Goal: Transaction & Acquisition: Purchase product/service

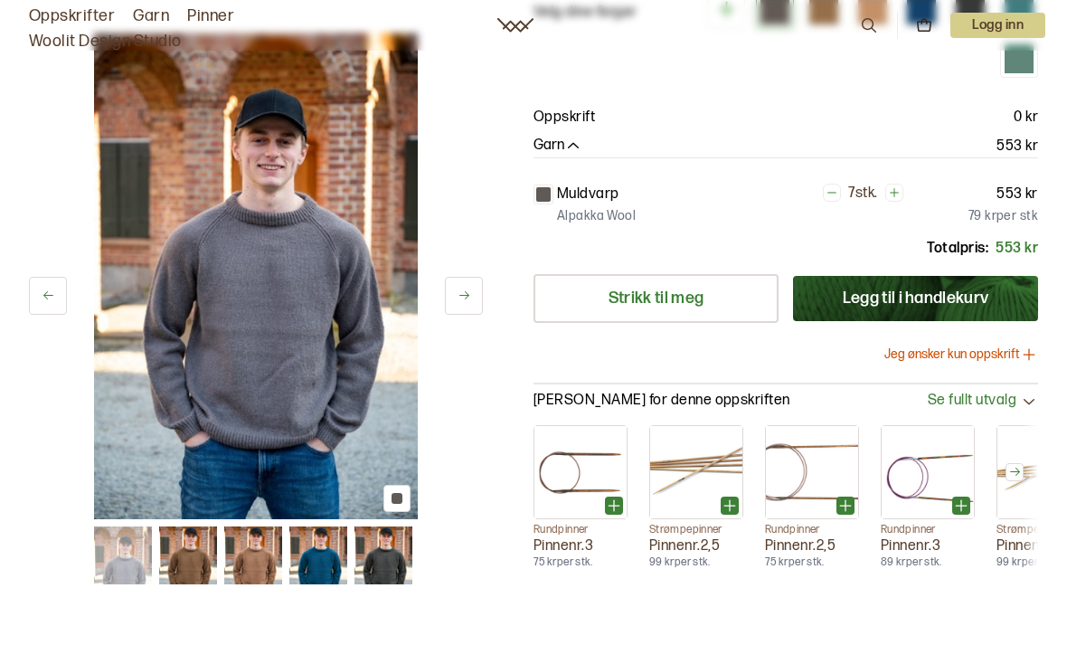
scroll to position [233, 0]
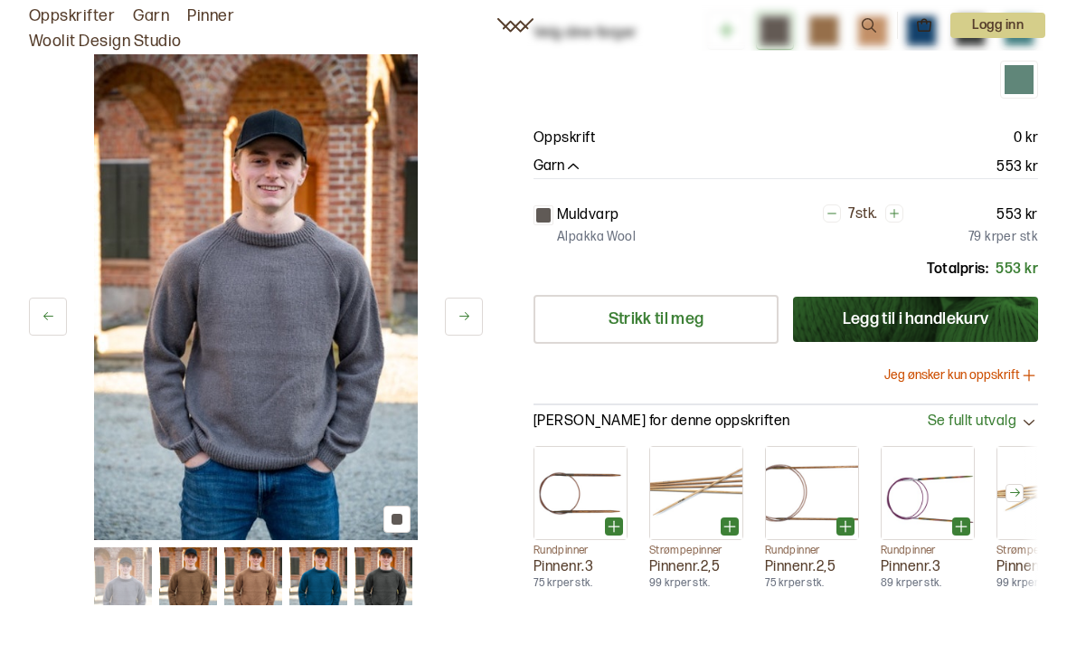
click at [392, 584] on img at bounding box center [384, 576] width 58 height 58
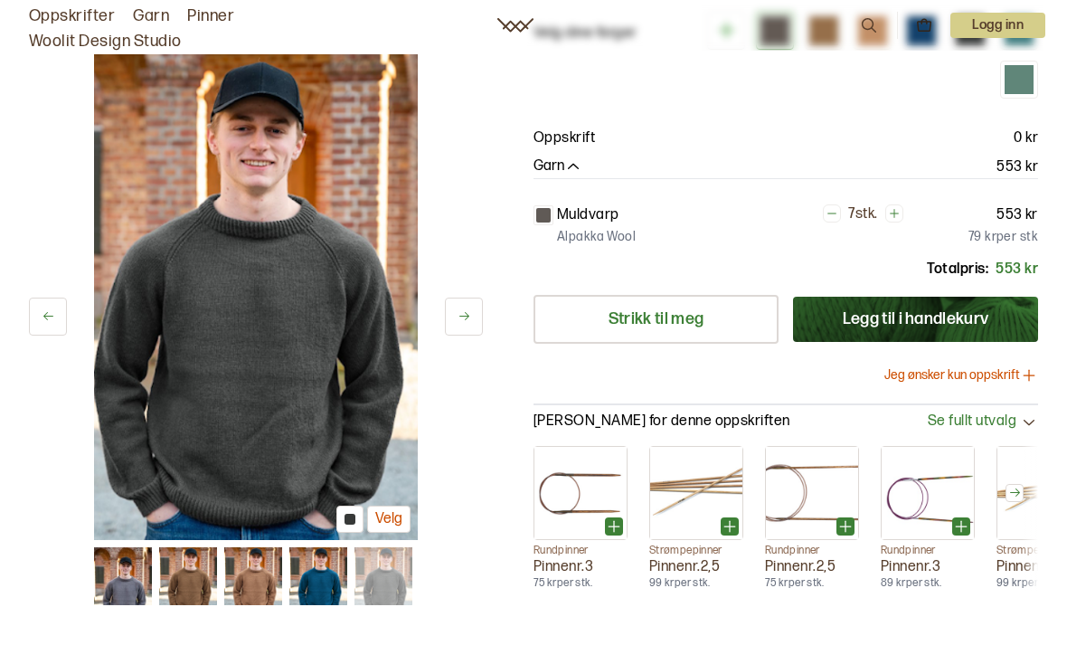
click at [327, 583] on img at bounding box center [318, 576] width 58 height 58
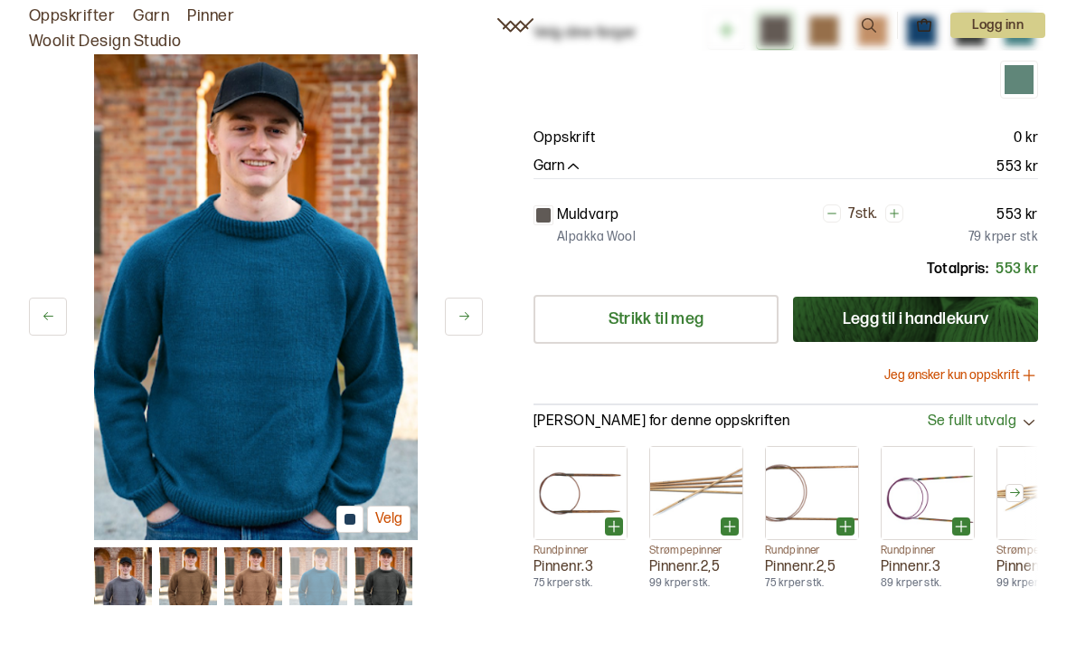
click at [264, 584] on img at bounding box center [253, 576] width 58 height 58
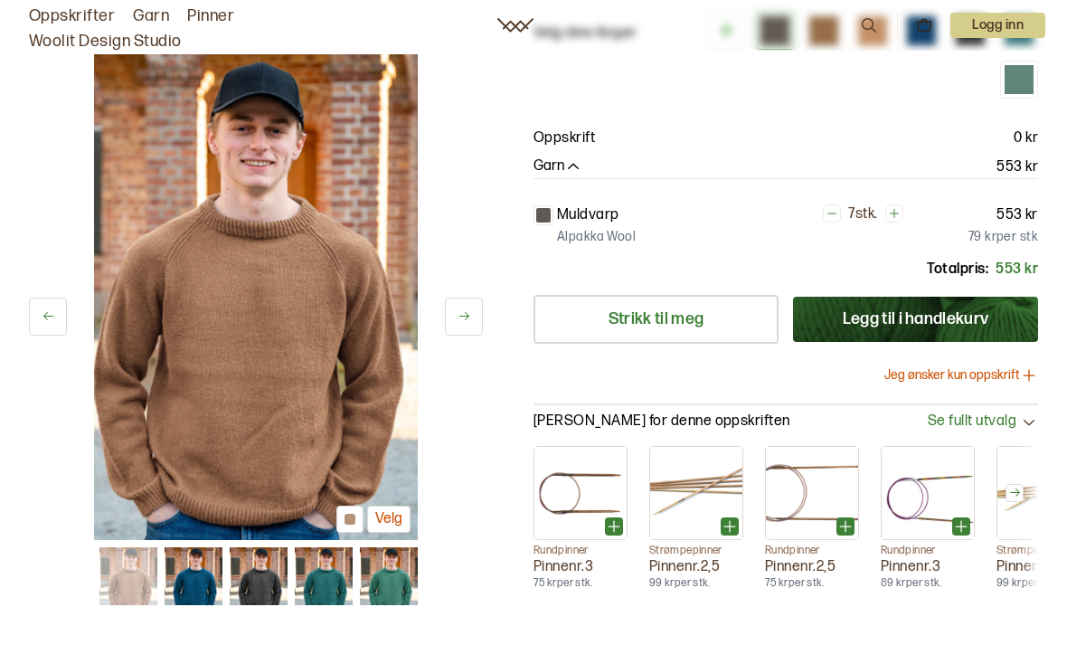
click at [209, 587] on img at bounding box center [194, 576] width 58 height 58
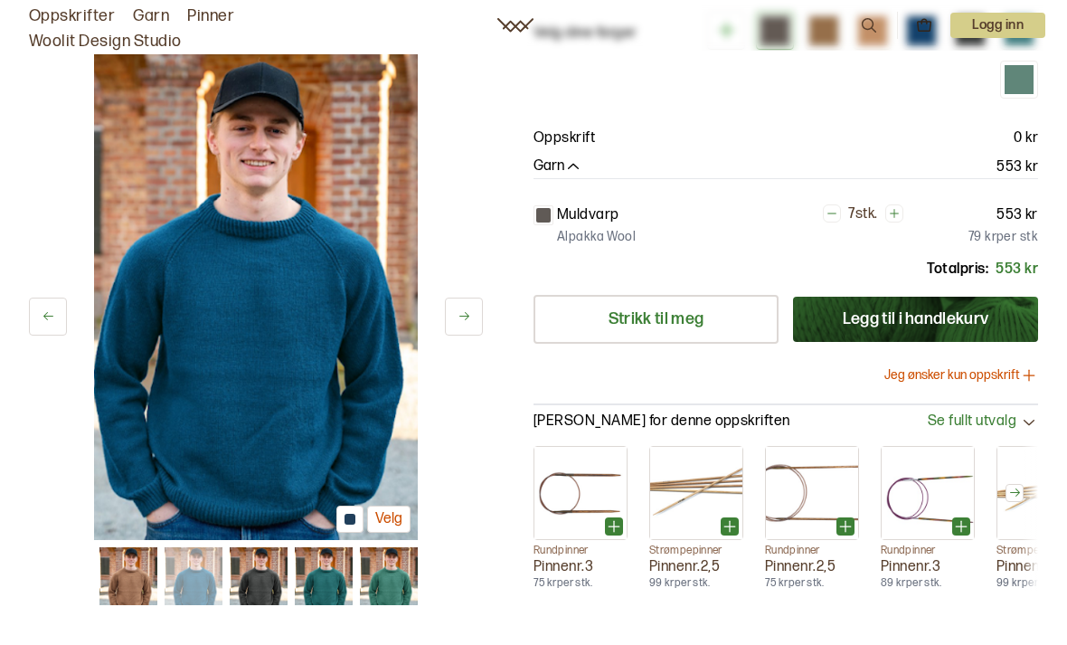
click at [262, 586] on img at bounding box center [259, 576] width 58 height 58
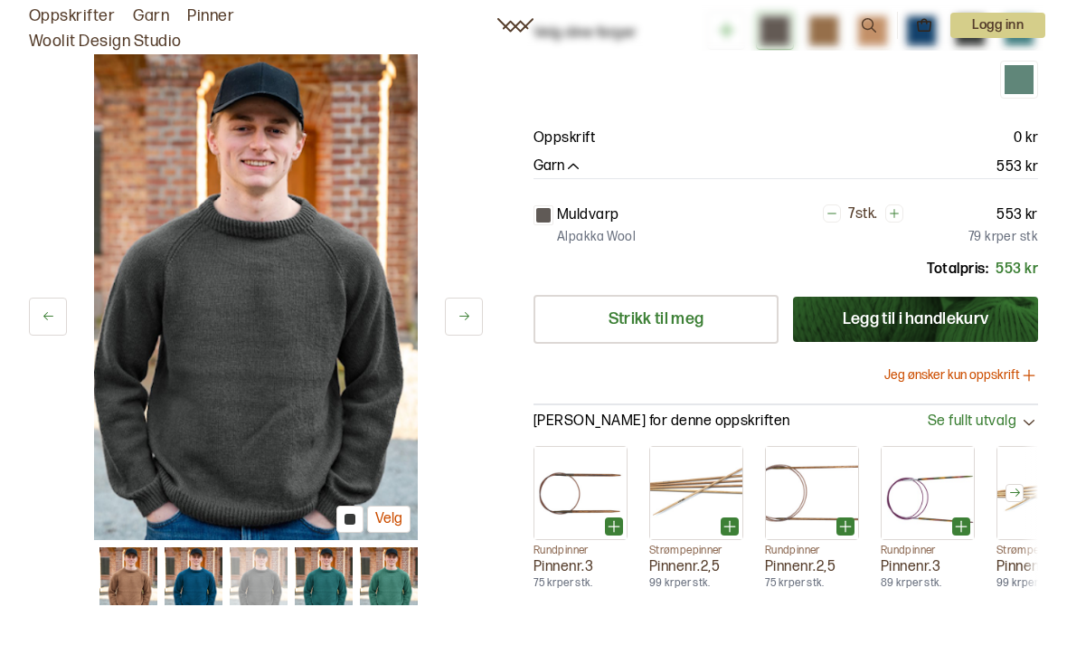
click at [317, 582] on img at bounding box center [324, 576] width 58 height 58
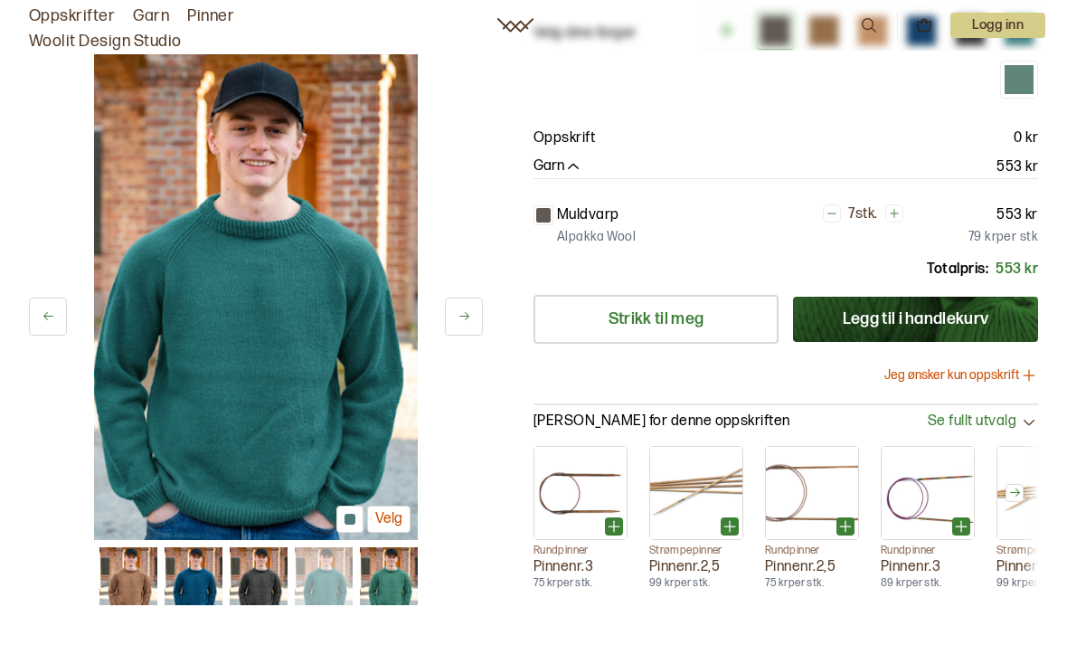
click at [389, 592] on img at bounding box center [389, 576] width 58 height 58
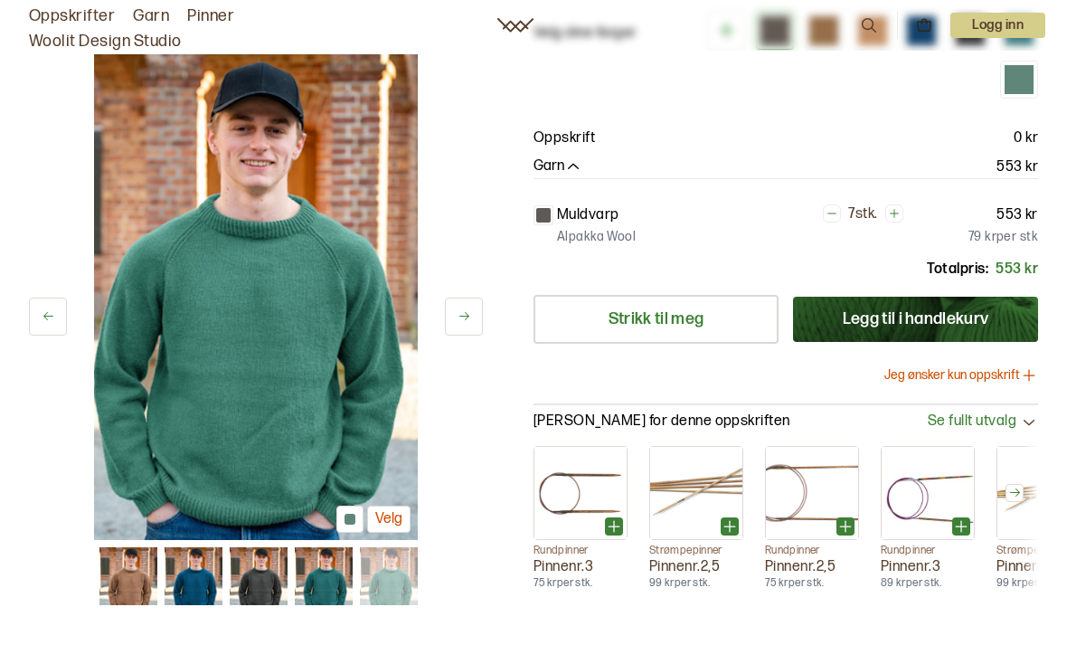
click at [189, 579] on img at bounding box center [194, 576] width 58 height 58
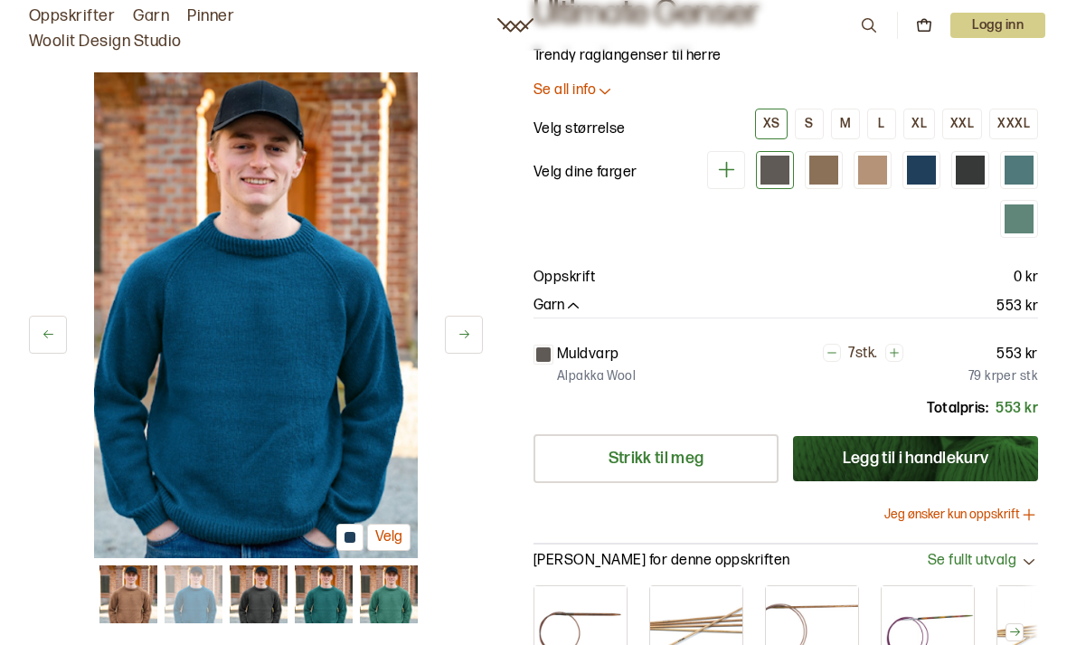
scroll to position [62, 0]
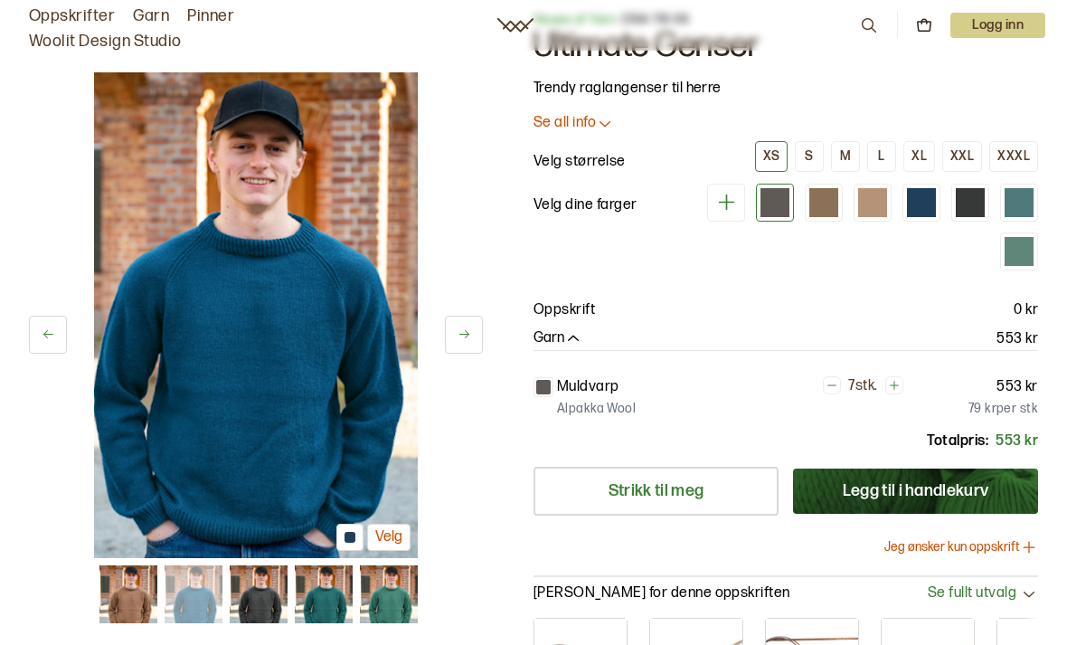
click at [934, 201] on div at bounding box center [921, 202] width 29 height 29
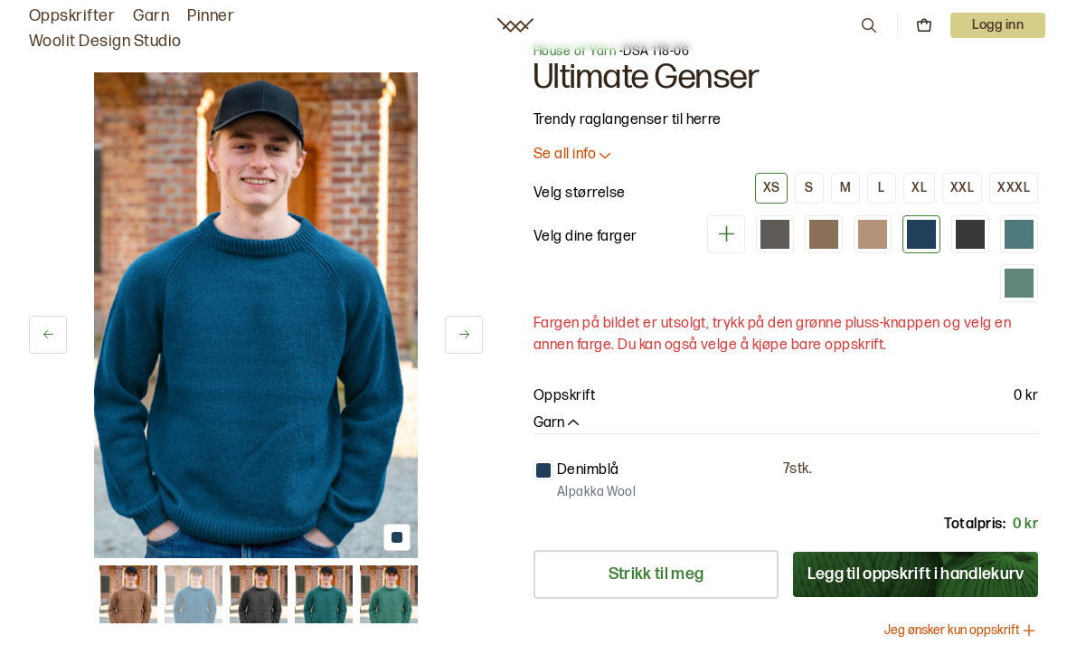
scroll to position [29, 0]
click at [784, 228] on div at bounding box center [775, 235] width 29 height 29
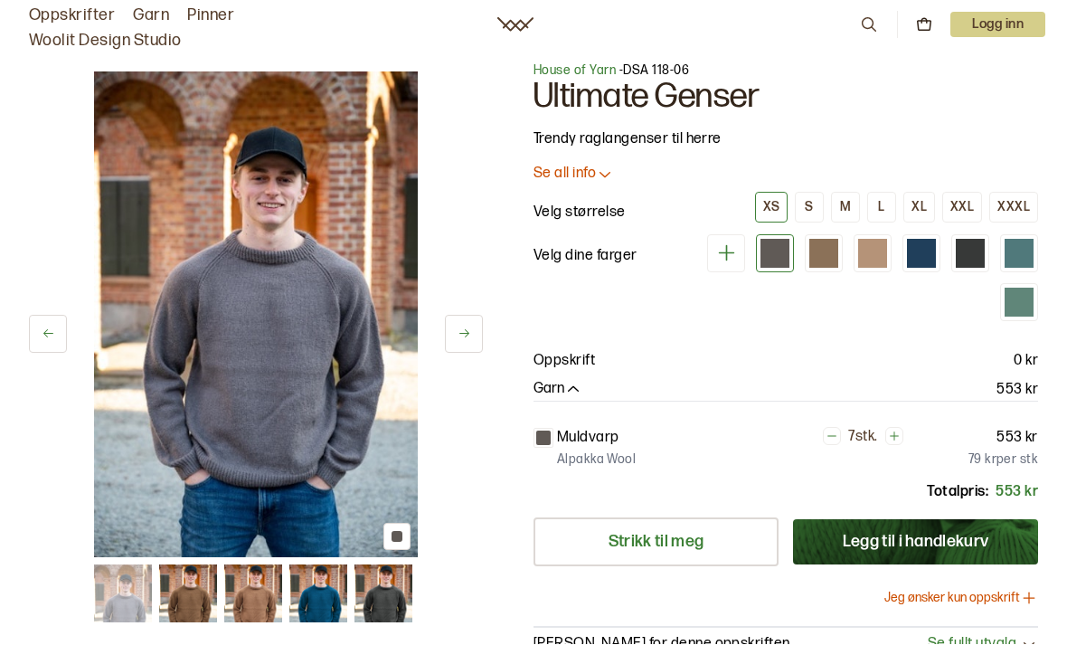
click at [826, 254] on div at bounding box center [823, 254] width 29 height 29
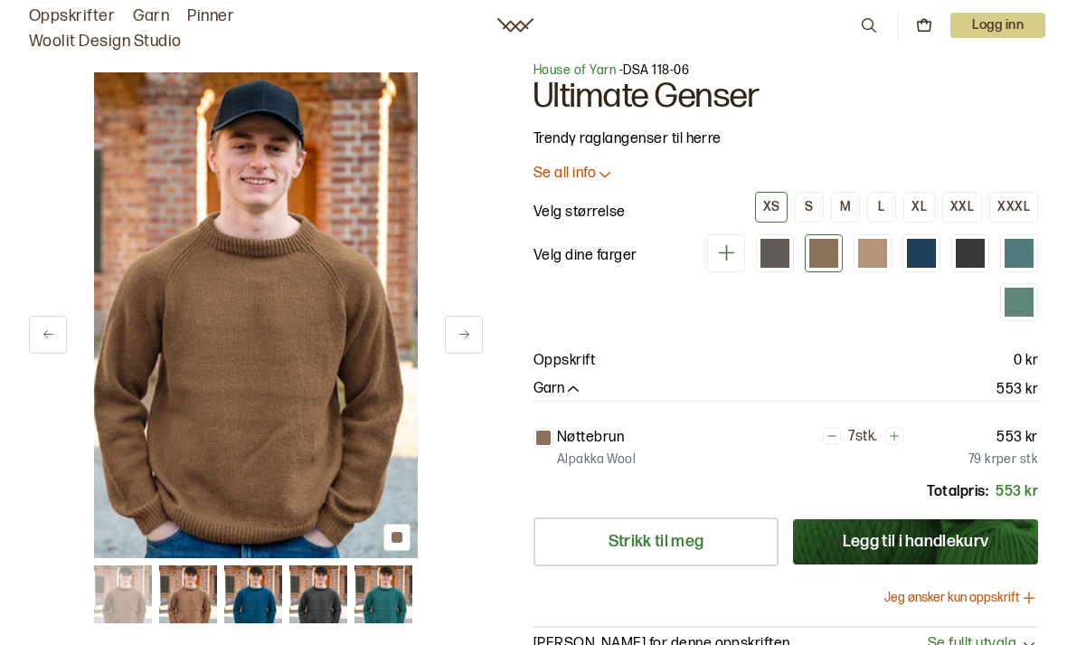
click at [879, 256] on div at bounding box center [872, 253] width 29 height 29
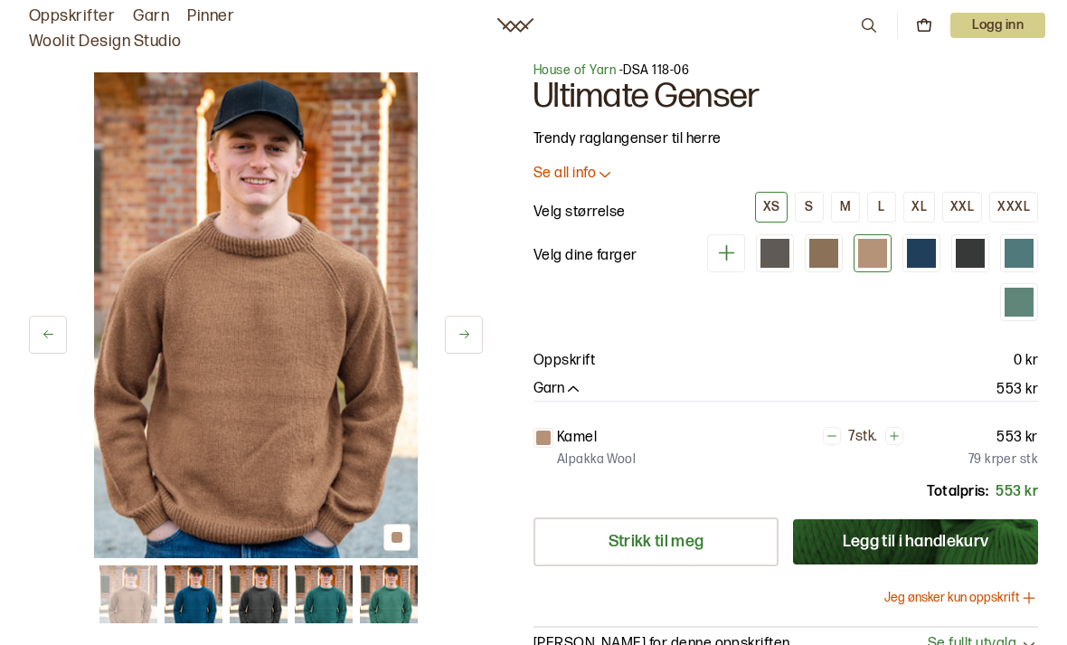
click at [972, 262] on div at bounding box center [970, 253] width 29 height 29
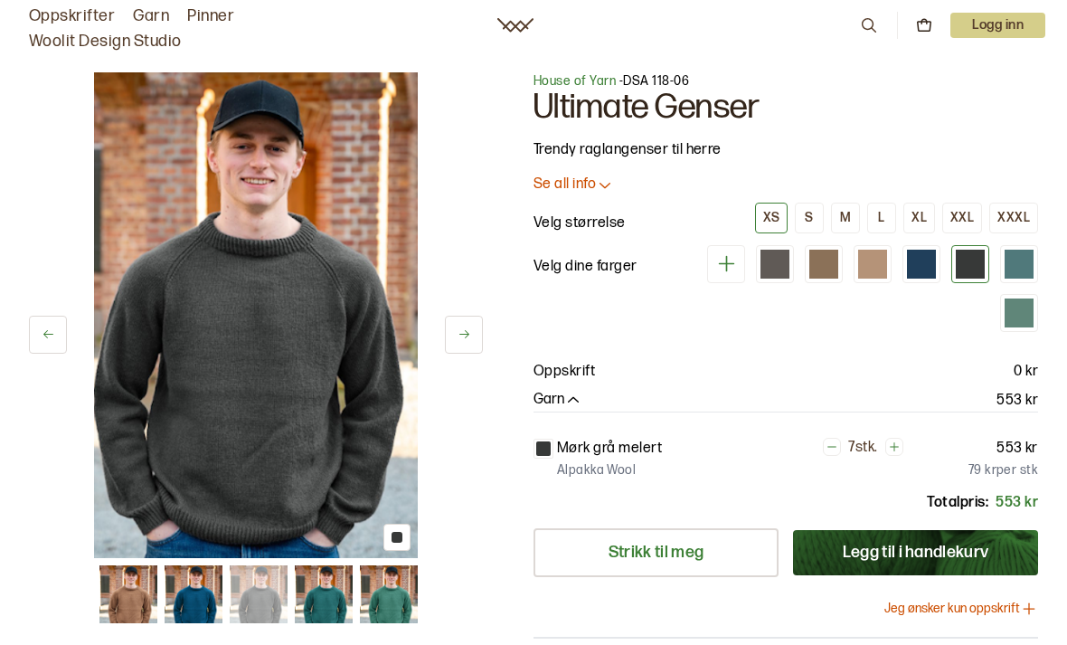
click at [1024, 262] on div at bounding box center [1019, 264] width 29 height 29
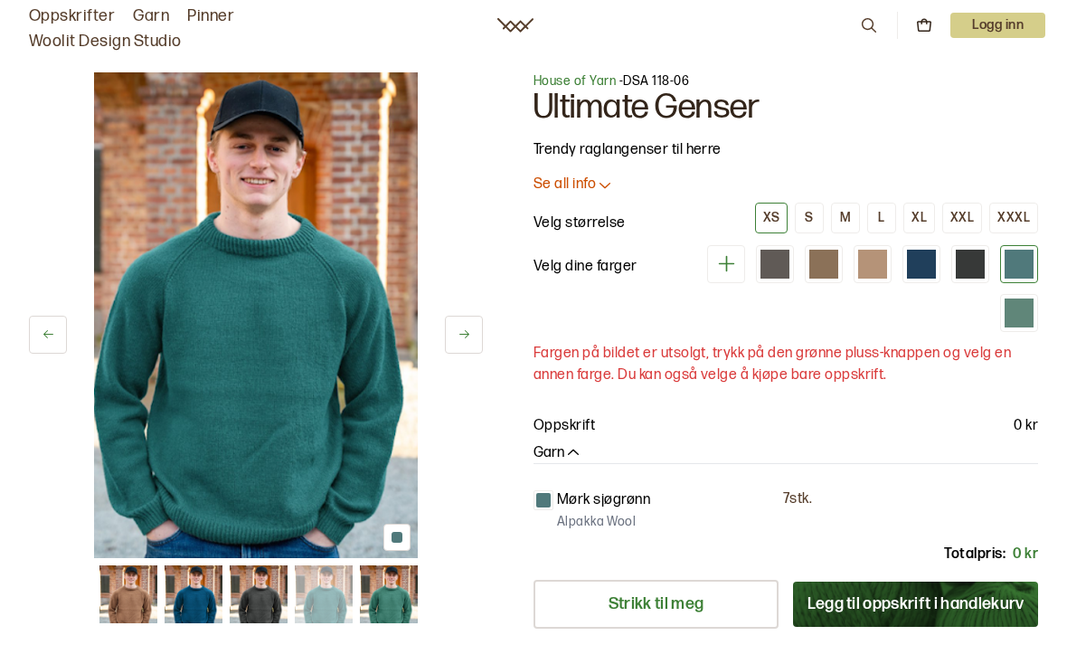
click at [1019, 308] on div at bounding box center [1019, 312] width 29 height 29
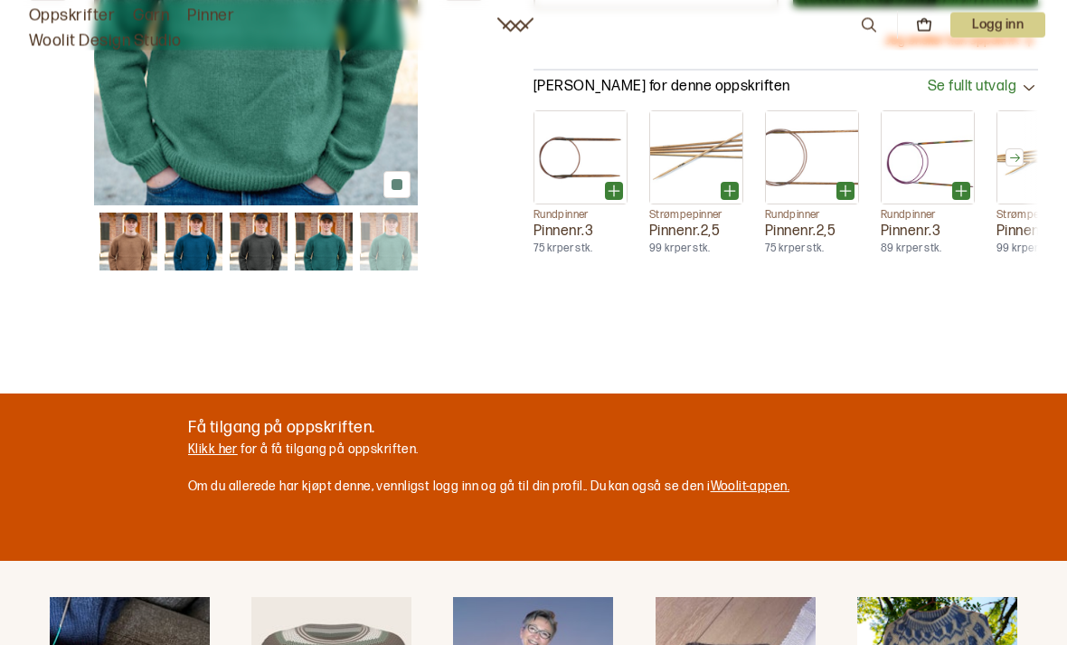
scroll to position [620, 0]
click at [211, 448] on link "Klikk her" at bounding box center [213, 448] width 50 height 15
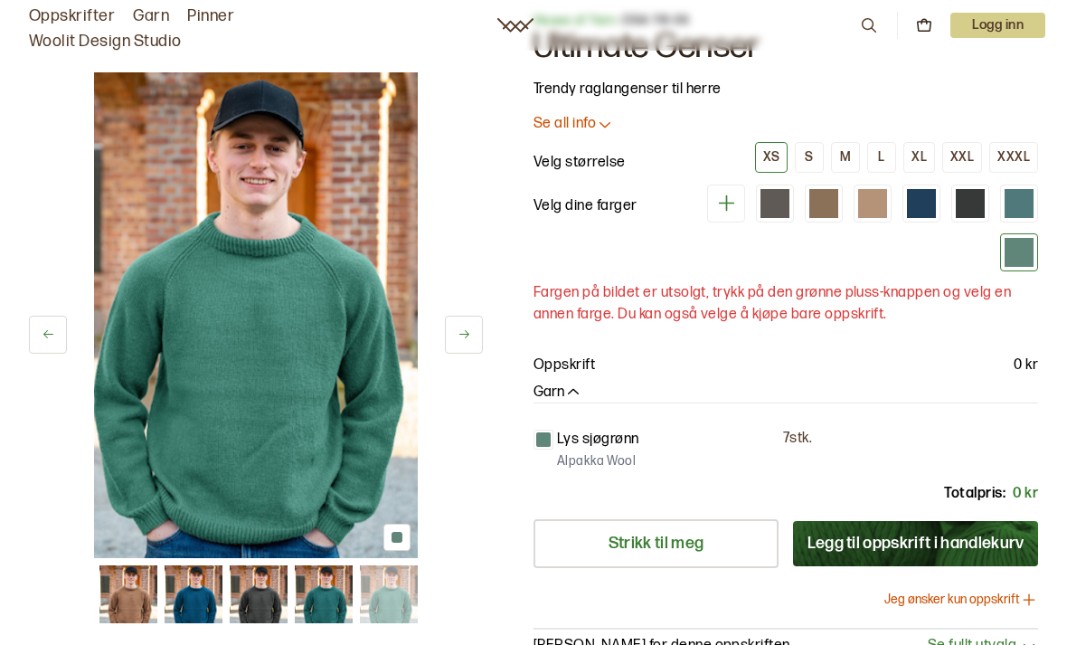
scroll to position [59, 0]
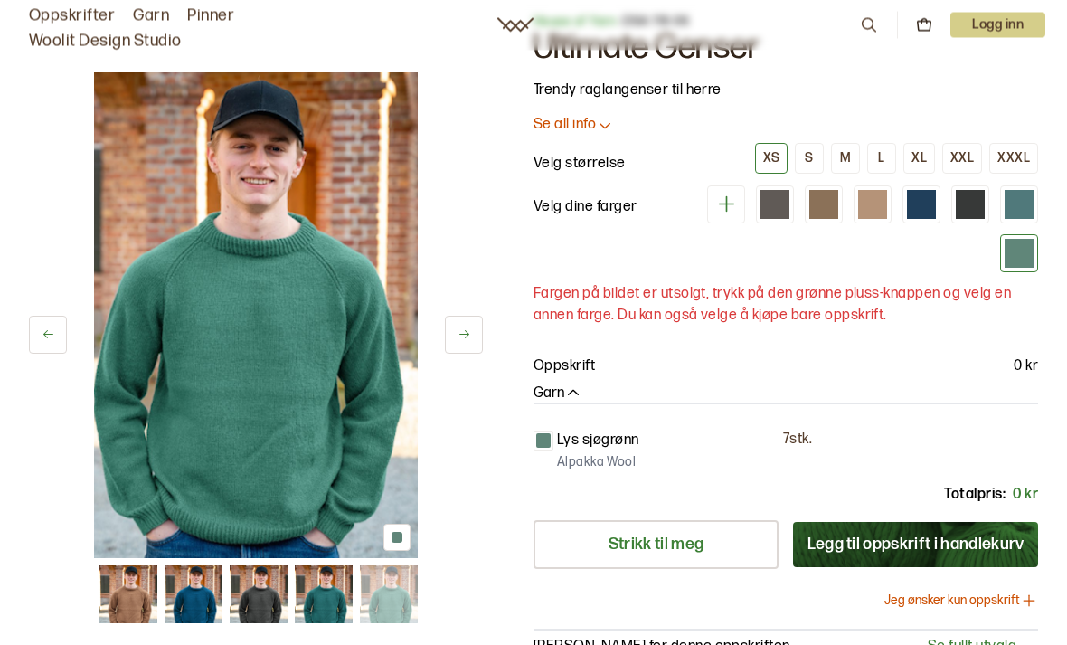
click at [932, 200] on div at bounding box center [921, 205] width 29 height 29
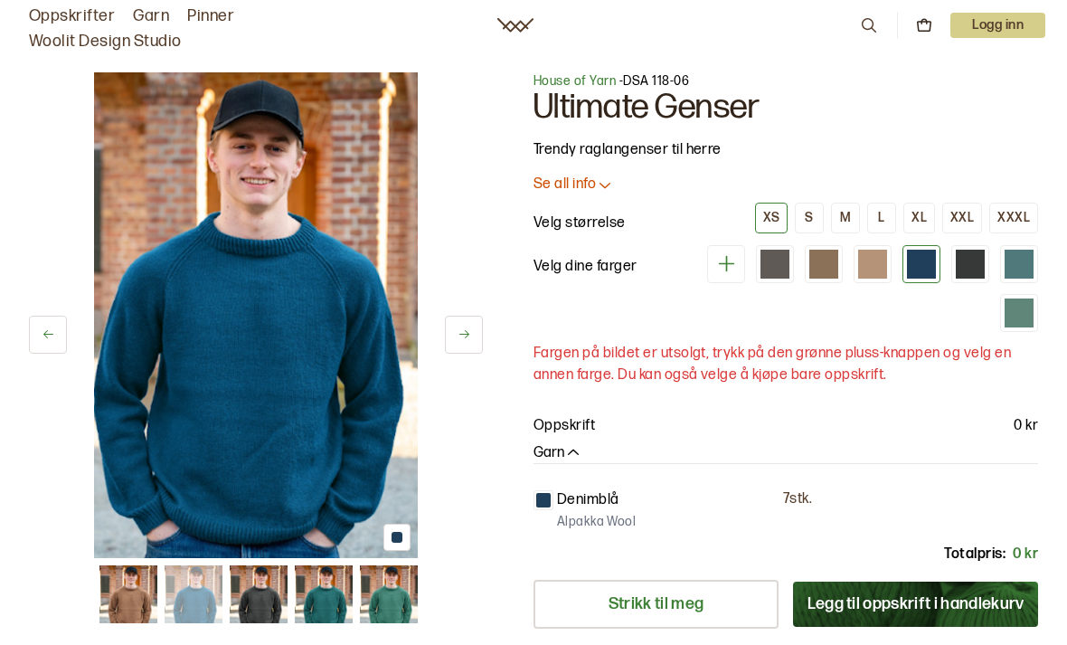
click at [923, 222] on div "XL" at bounding box center [919, 218] width 15 height 16
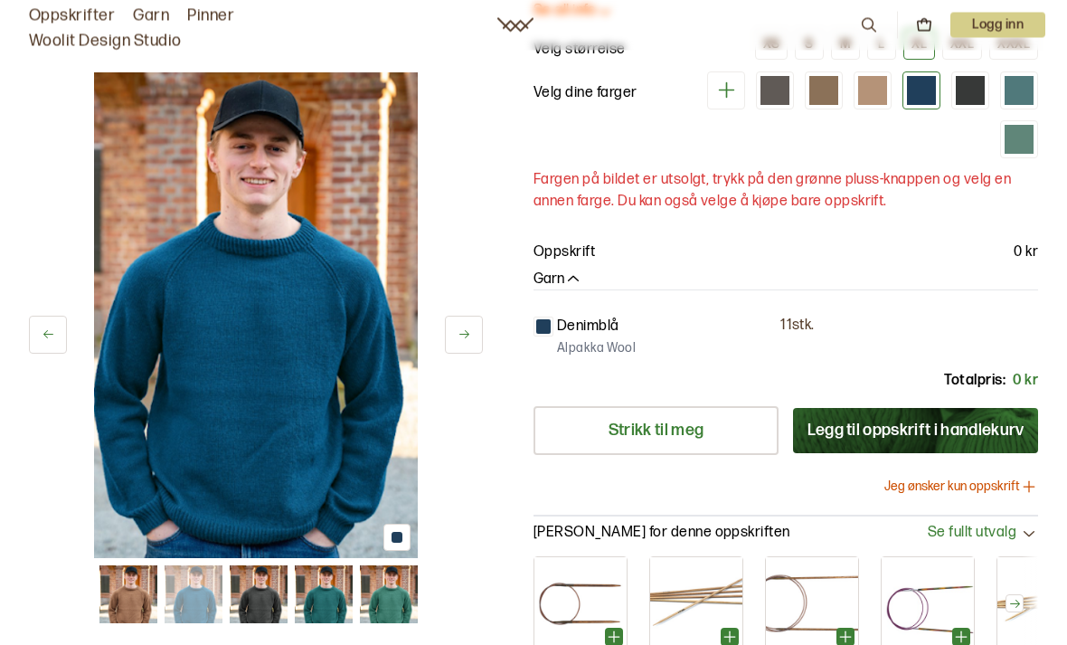
scroll to position [174, 0]
click at [905, 416] on button "Legg til oppskrift i handlekurv" at bounding box center [915, 430] width 245 height 45
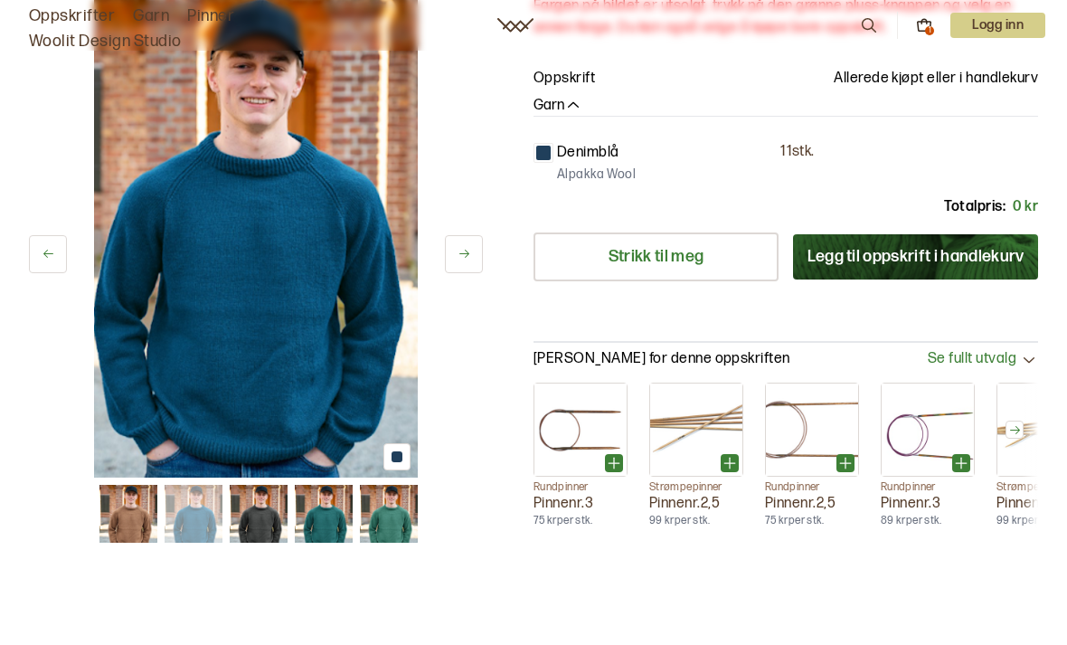
scroll to position [0, 0]
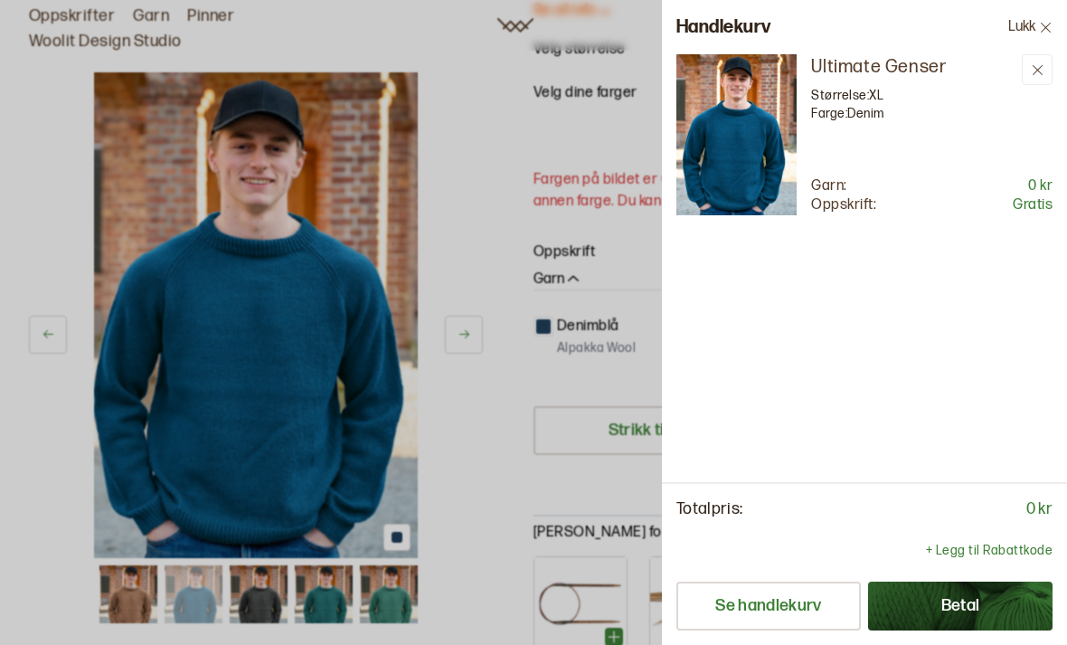
click at [962, 630] on button "Betal" at bounding box center [960, 606] width 185 height 49
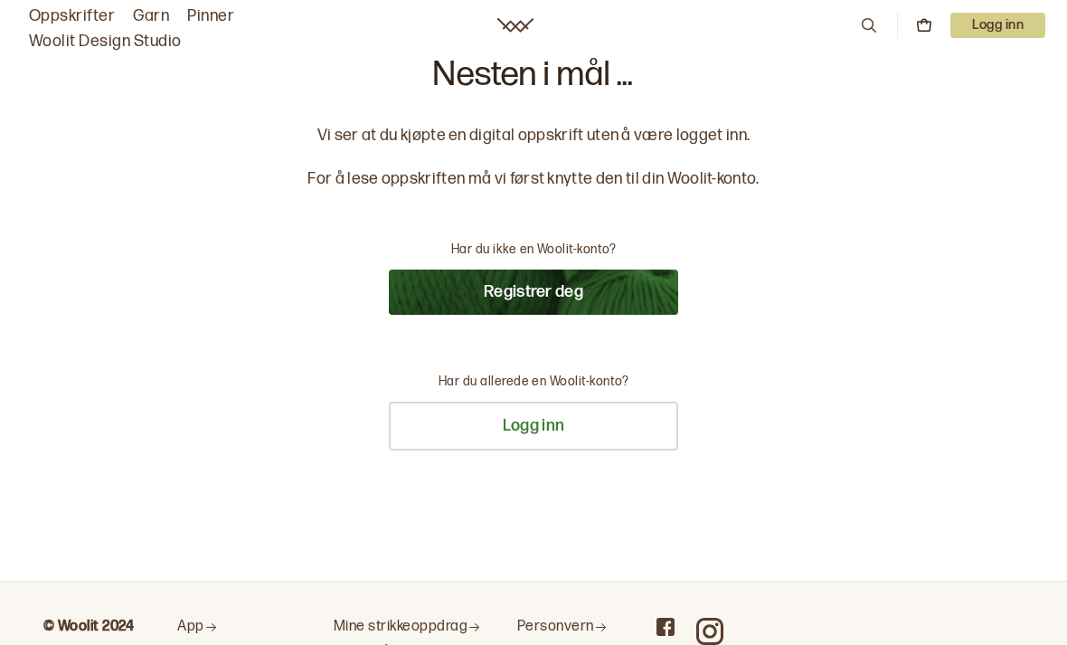
click at [598, 286] on button "Registrer deg" at bounding box center [533, 292] width 289 height 45
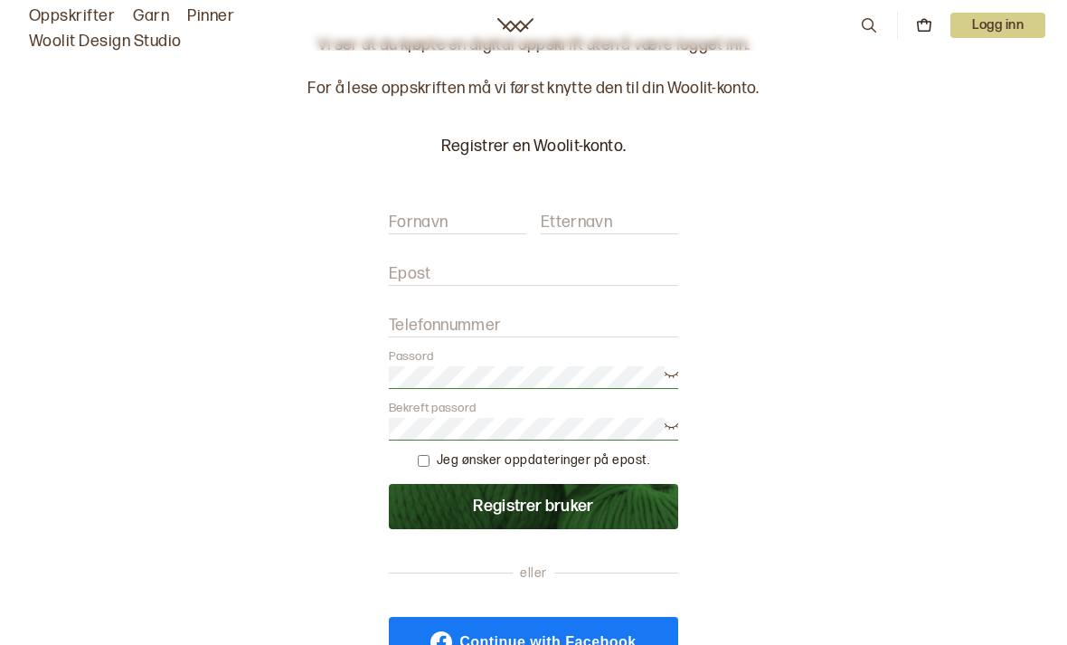
scroll to position [84, 0]
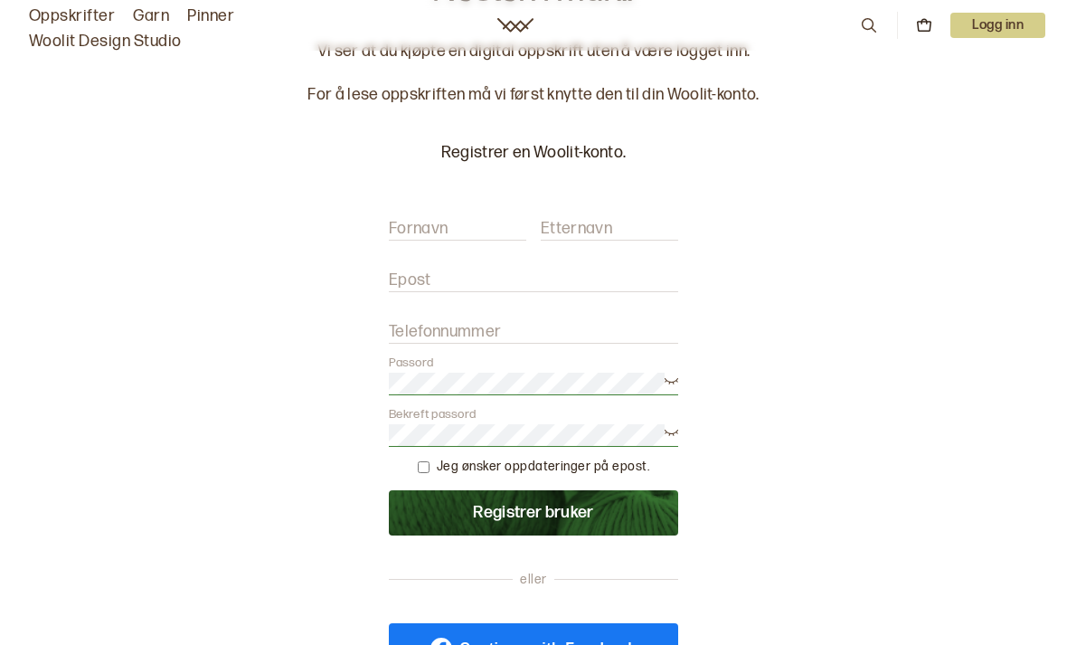
click at [473, 218] on input "Fornavn" at bounding box center [457, 229] width 137 height 23
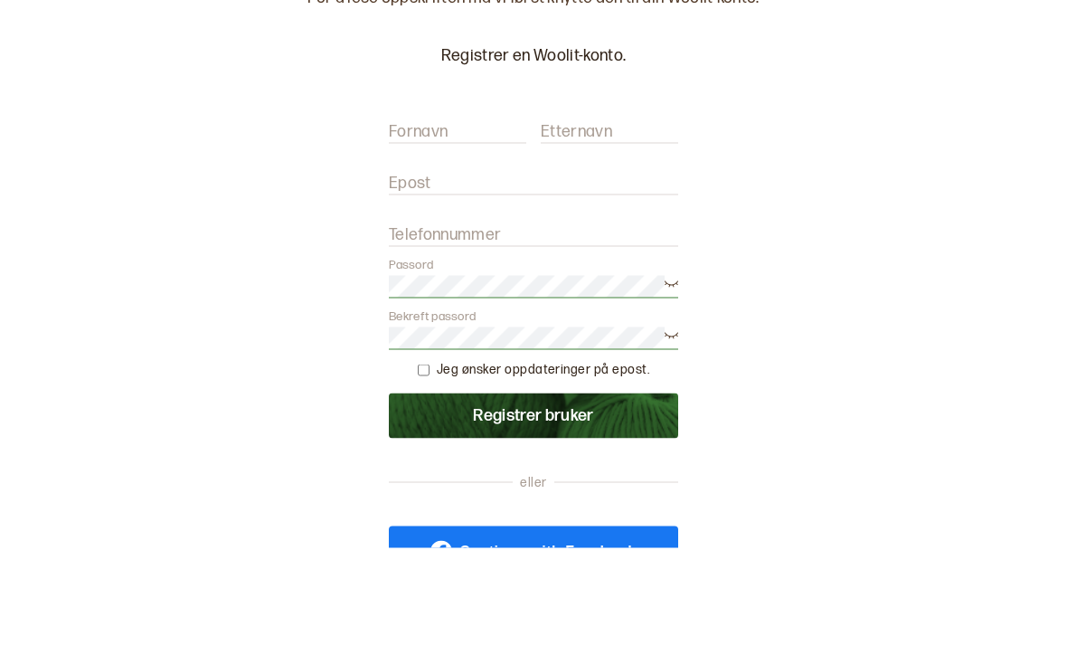
type input "Camilla Cecilie"
type input "Røren"
type input "camilla8033@gmail.com"
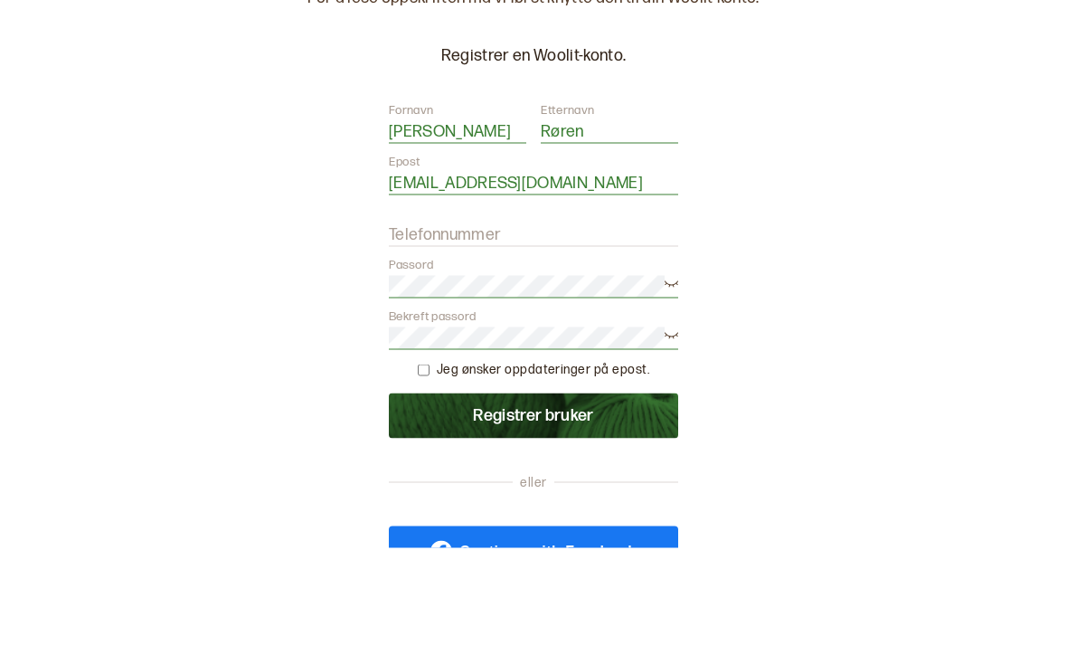
type input "99704741"
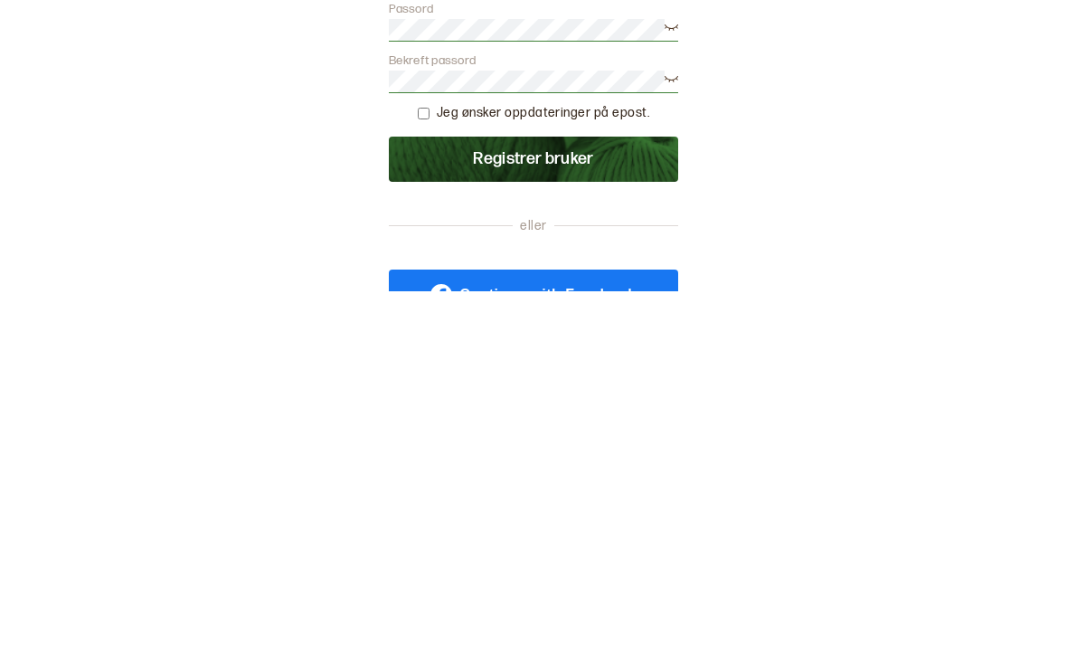
click at [638, 490] on button "Registrer bruker" at bounding box center [533, 512] width 289 height 45
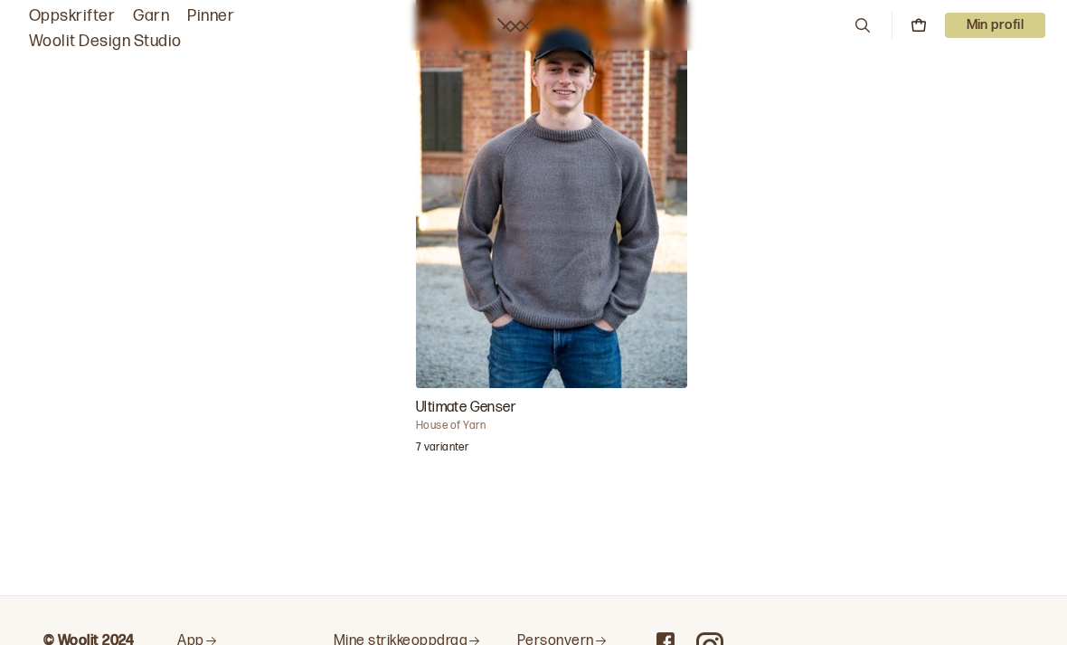
scroll to position [499, 0]
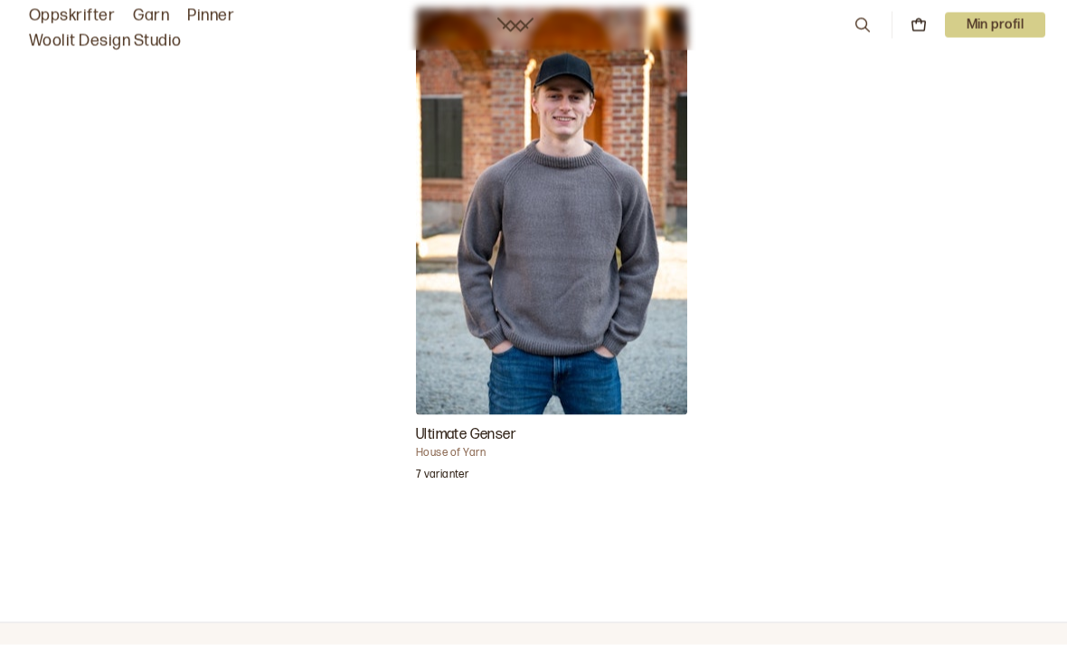
click at [626, 392] on img "Ultimate Genser" at bounding box center [551, 211] width 271 height 407
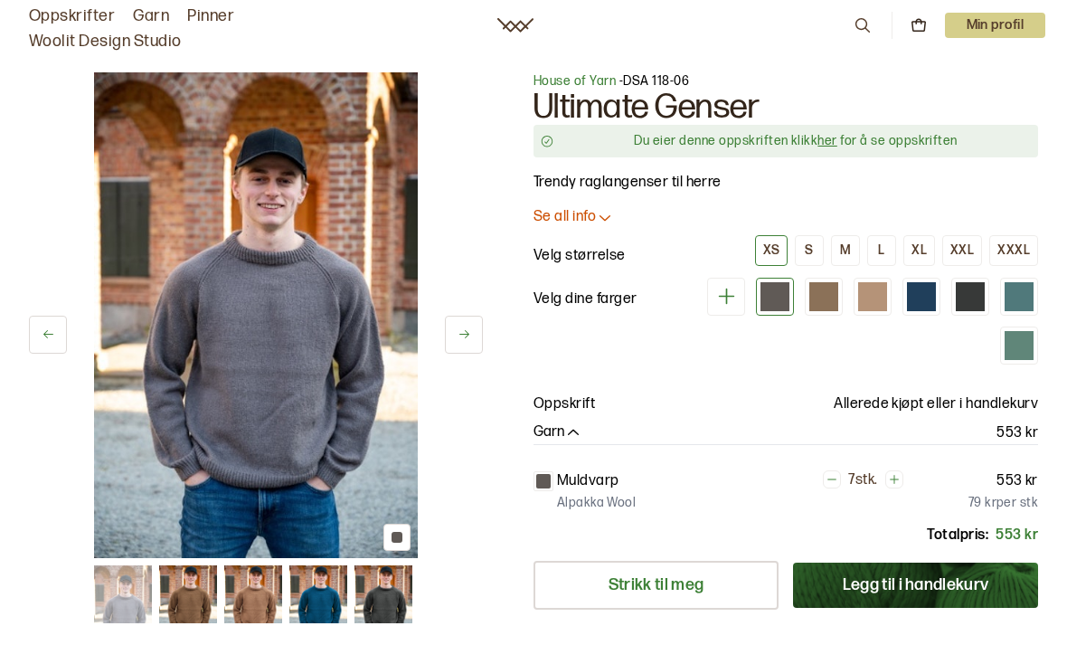
click at [992, 14] on p "Min profil" at bounding box center [995, 25] width 101 height 25
click at [942, 76] on span "Profil" at bounding box center [932, 72] width 33 height 17
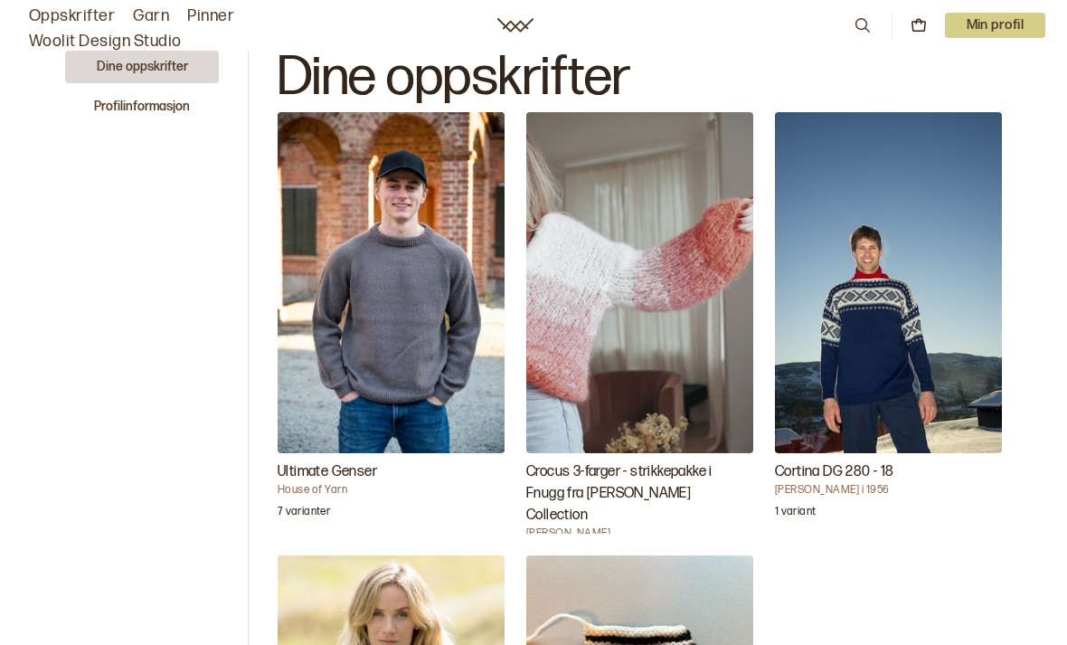
click at [431, 415] on img "Ultimate Genser" at bounding box center [391, 282] width 227 height 341
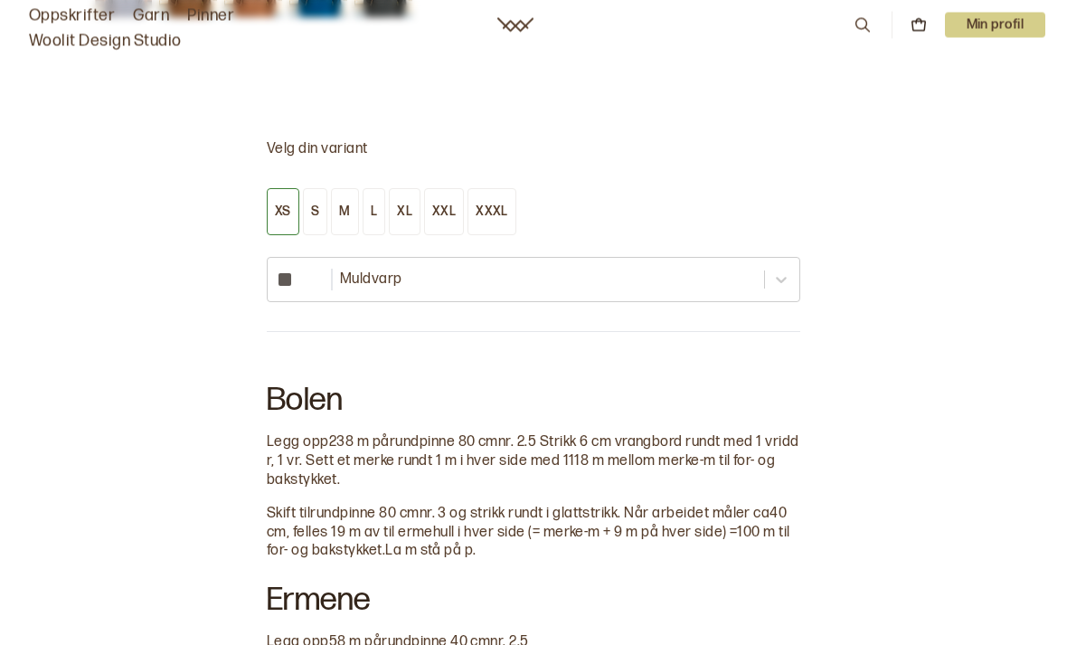
scroll to position [854, 0]
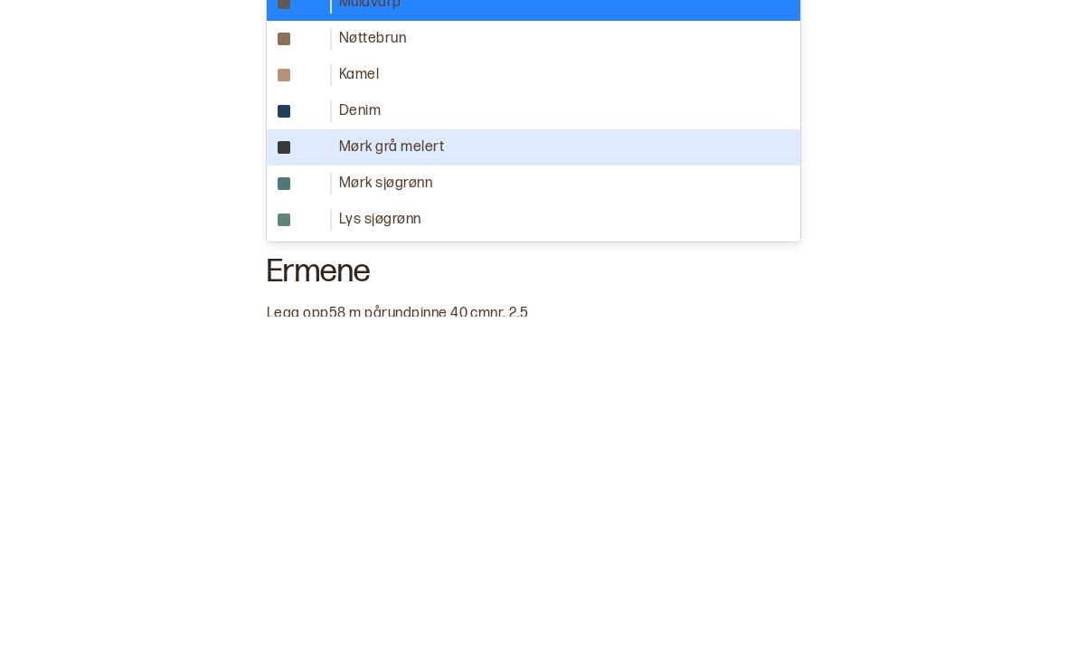
click at [755, 458] on div "Mørk grå melert" at bounding box center [534, 476] width 534 height 36
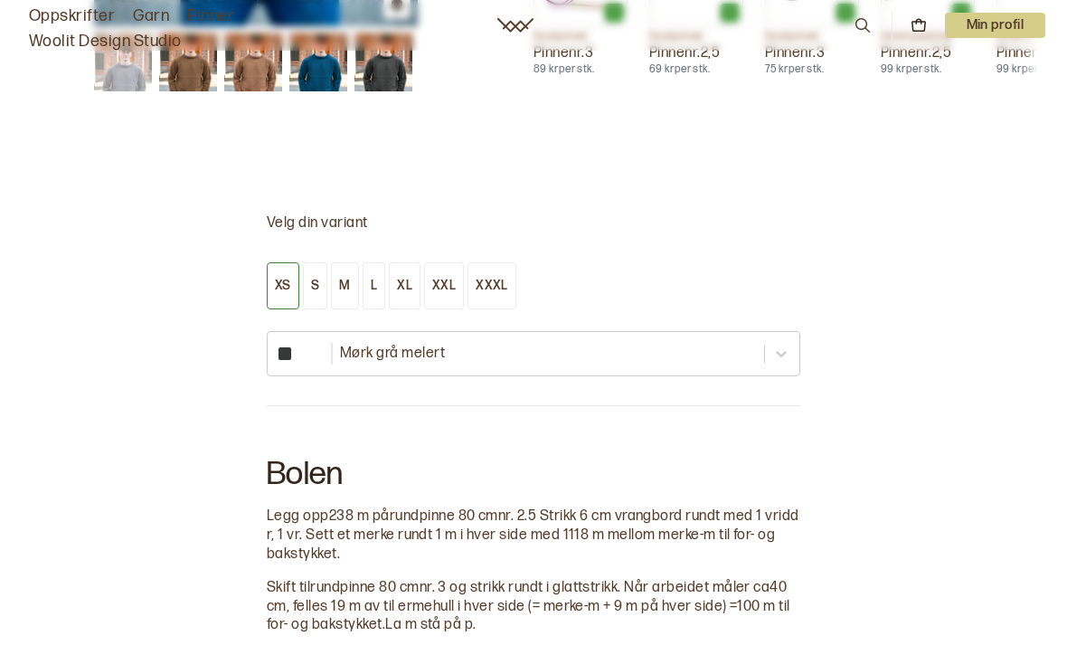
scroll to position [766, 0]
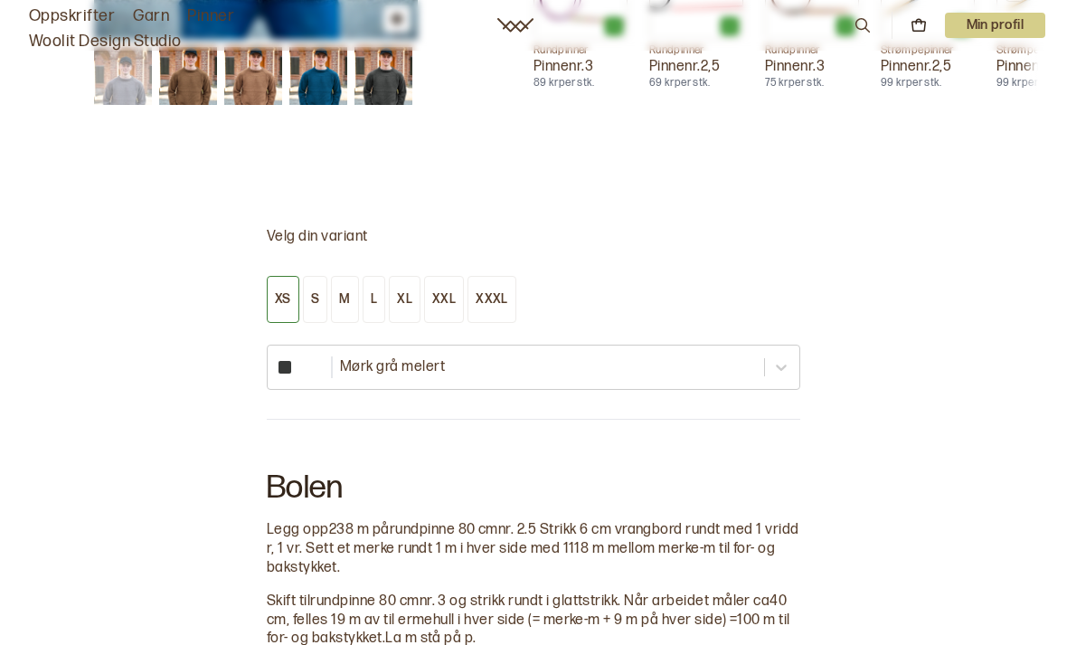
click at [448, 302] on div "XXL" at bounding box center [444, 299] width 24 height 16
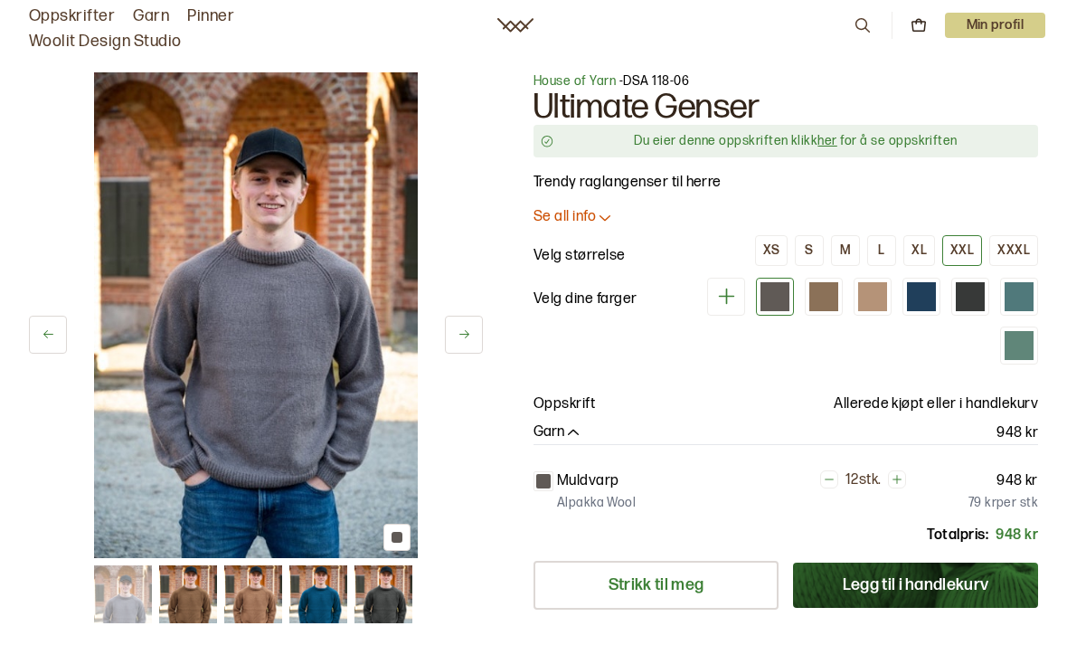
click at [599, 217] on icon at bounding box center [605, 217] width 18 height 18
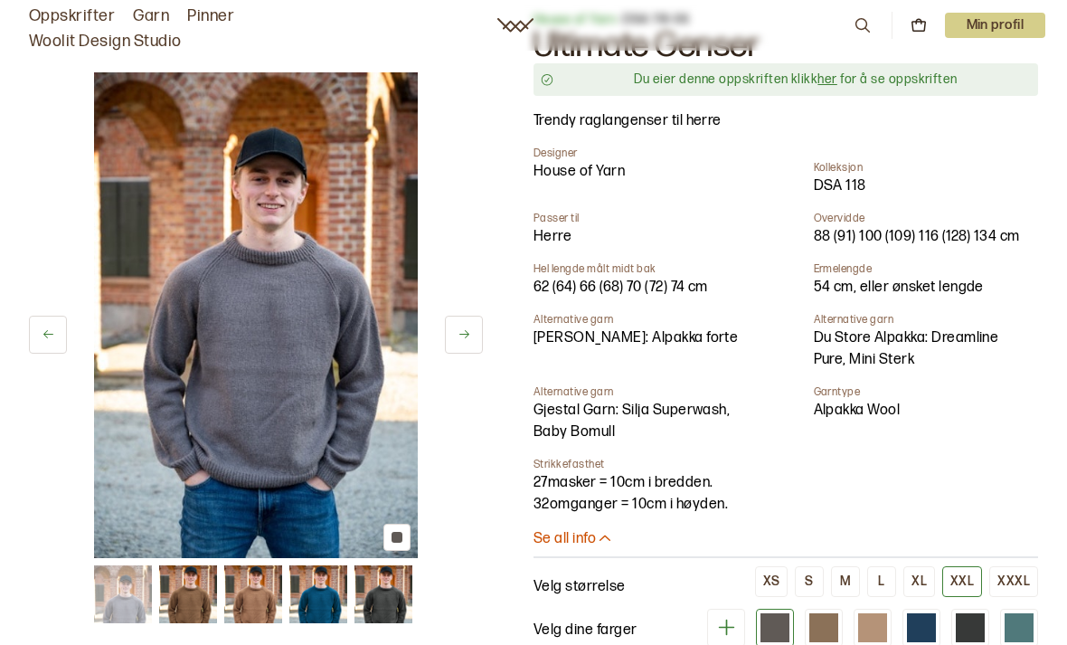
scroll to position [119, 0]
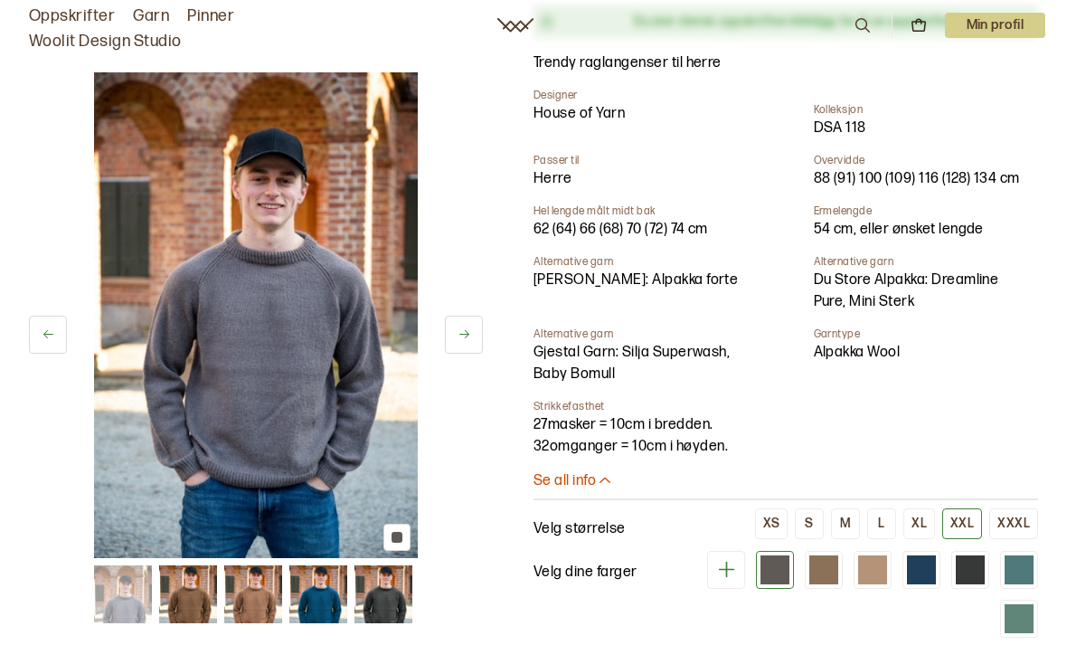
click at [930, 523] on button "XL" at bounding box center [920, 523] width 32 height 31
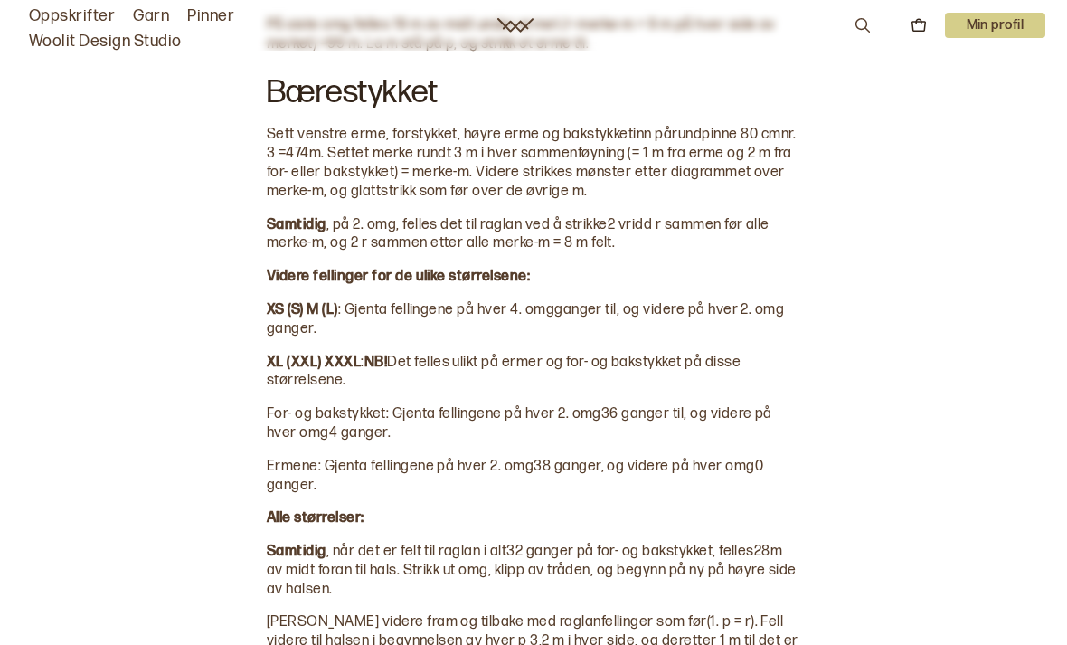
scroll to position [2069, 0]
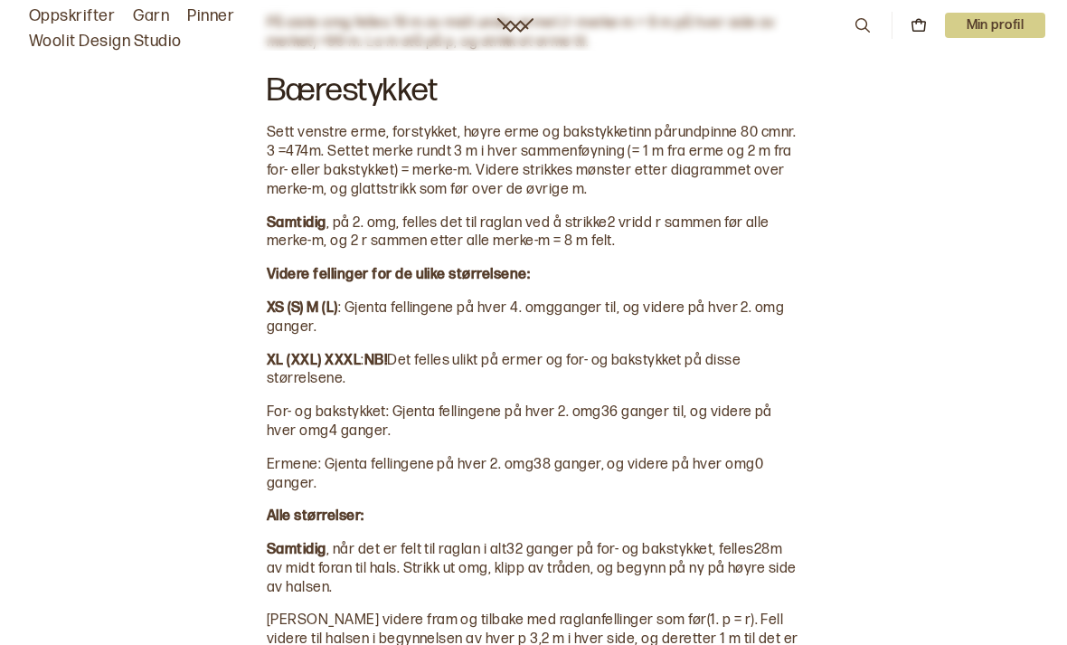
click at [731, 299] on span "ganger til, og videre på hver 2. omg" at bounding box center [669, 307] width 230 height 17
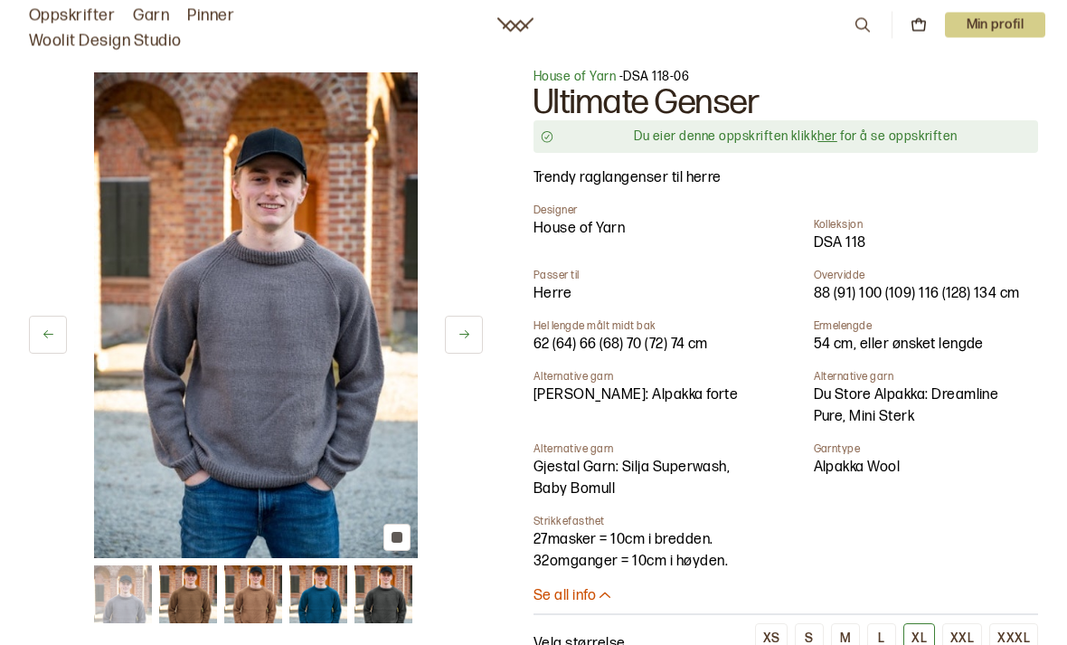
scroll to position [0, 0]
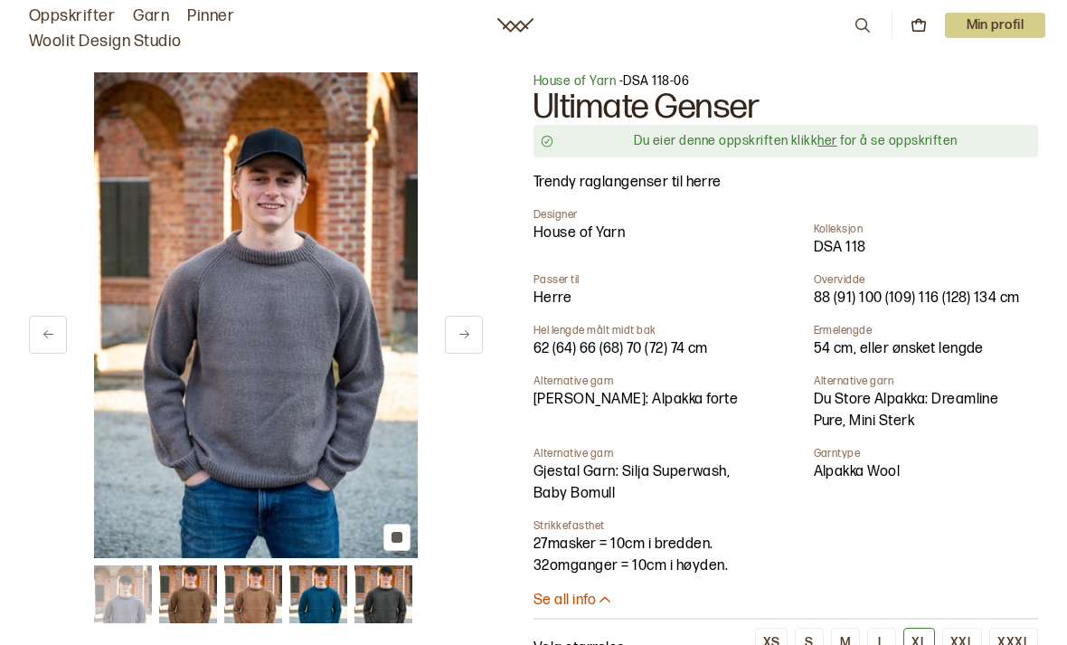
click at [833, 137] on link "her" at bounding box center [827, 140] width 19 height 15
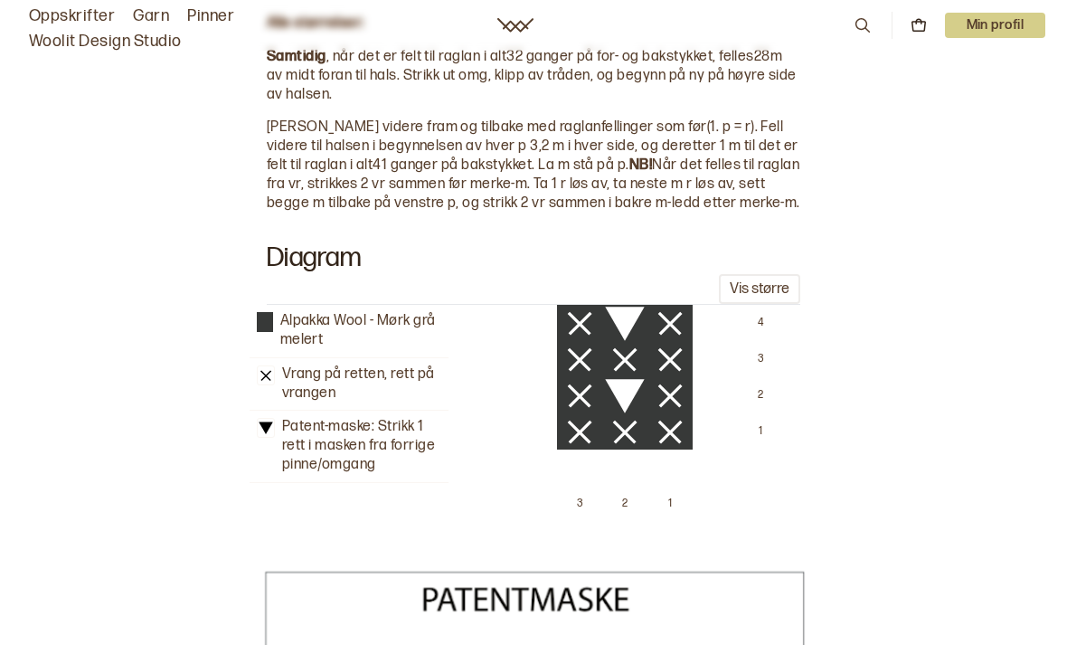
scroll to position [2585, 0]
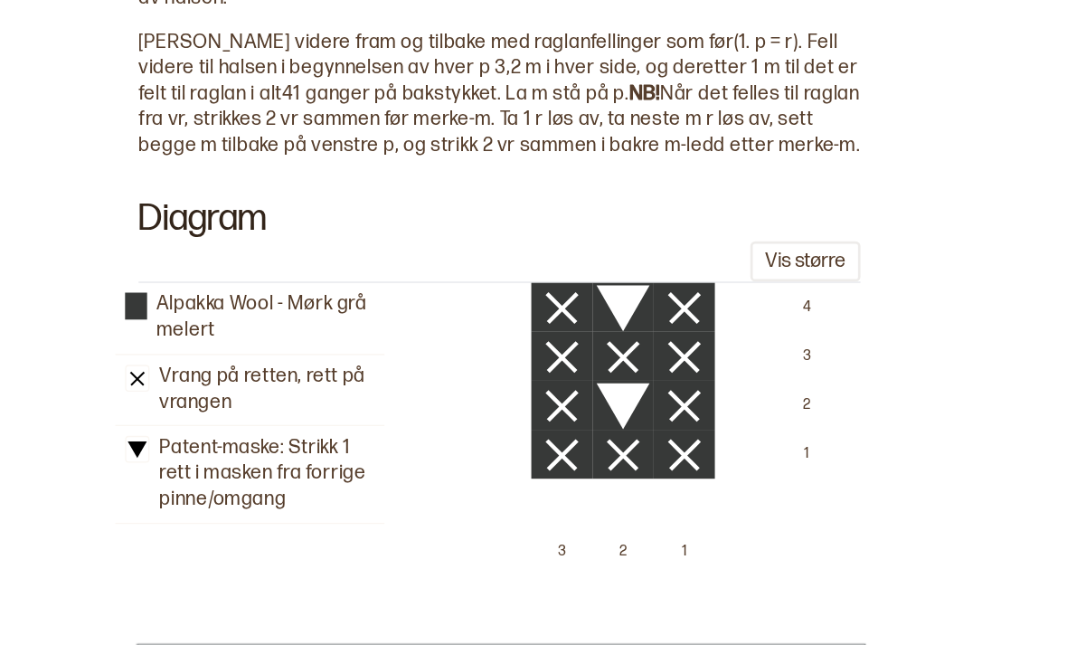
click at [719, 251] on button "Vis større" at bounding box center [759, 266] width 81 height 30
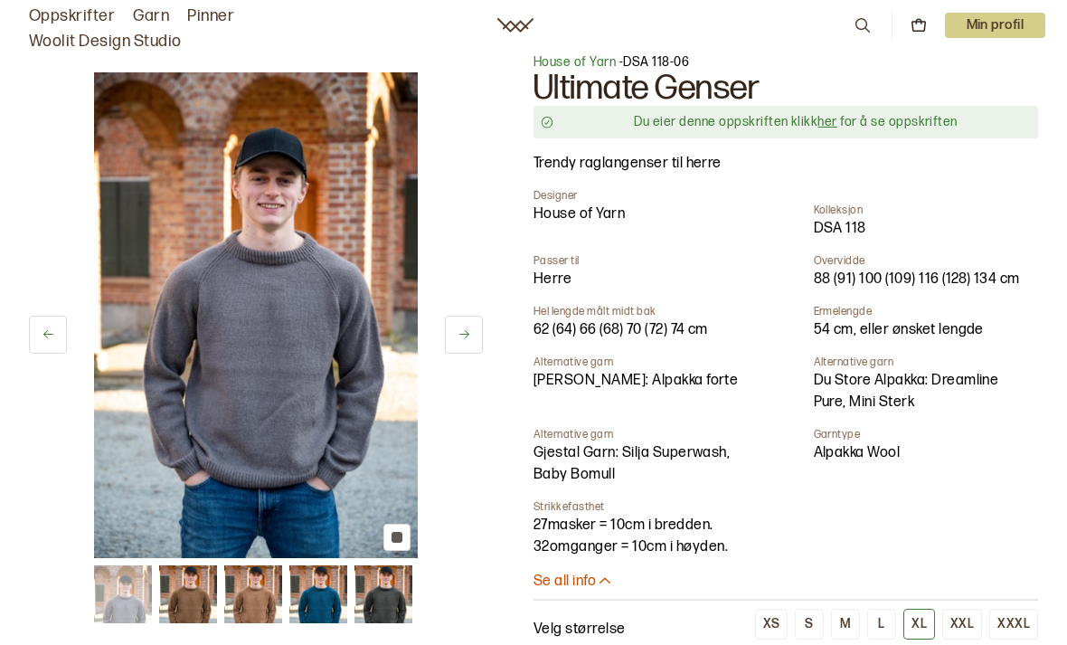
scroll to position [10, 0]
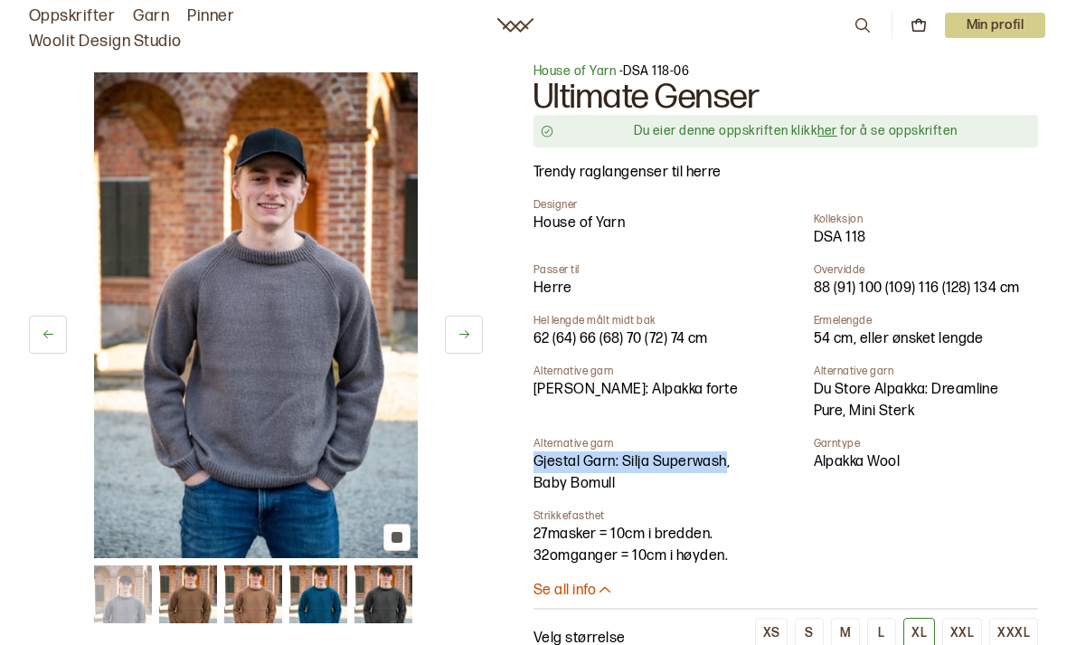
click at [767, 509] on div "Designer House of Yarn Kolleksjon DSA 118 Passer til Herre Overvidde 88 (91) 10…" at bounding box center [786, 382] width 505 height 369
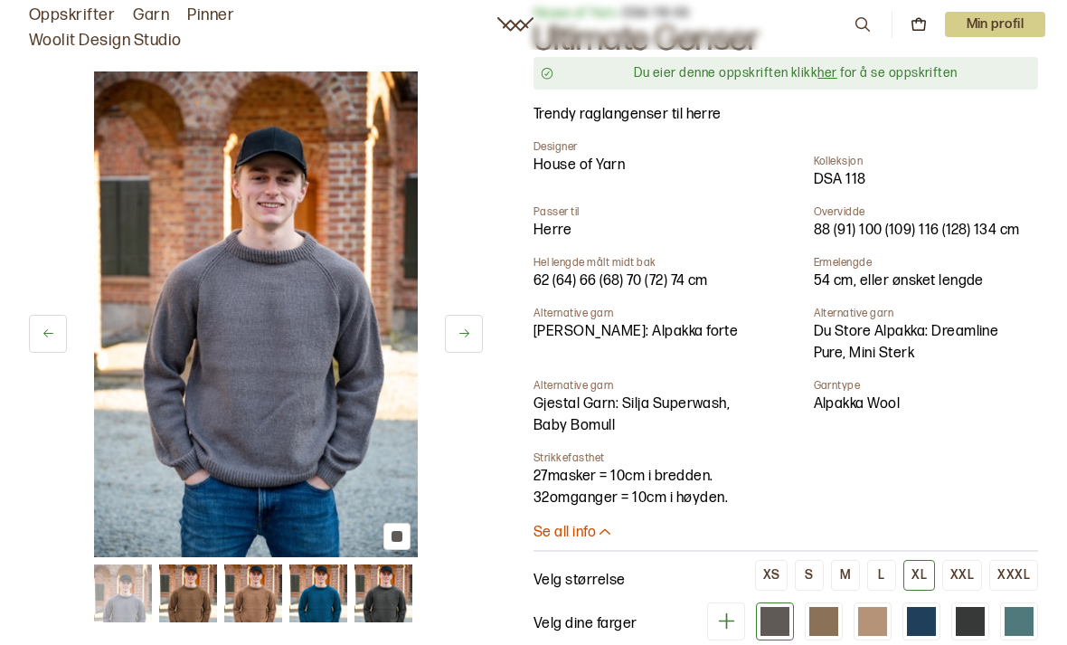
scroll to position [68, 0]
click at [746, 348] on div "Designer House of Yarn Kolleksjon DSA 118 Passer til Herre Overvidde 88 (91) 10…" at bounding box center [786, 324] width 505 height 369
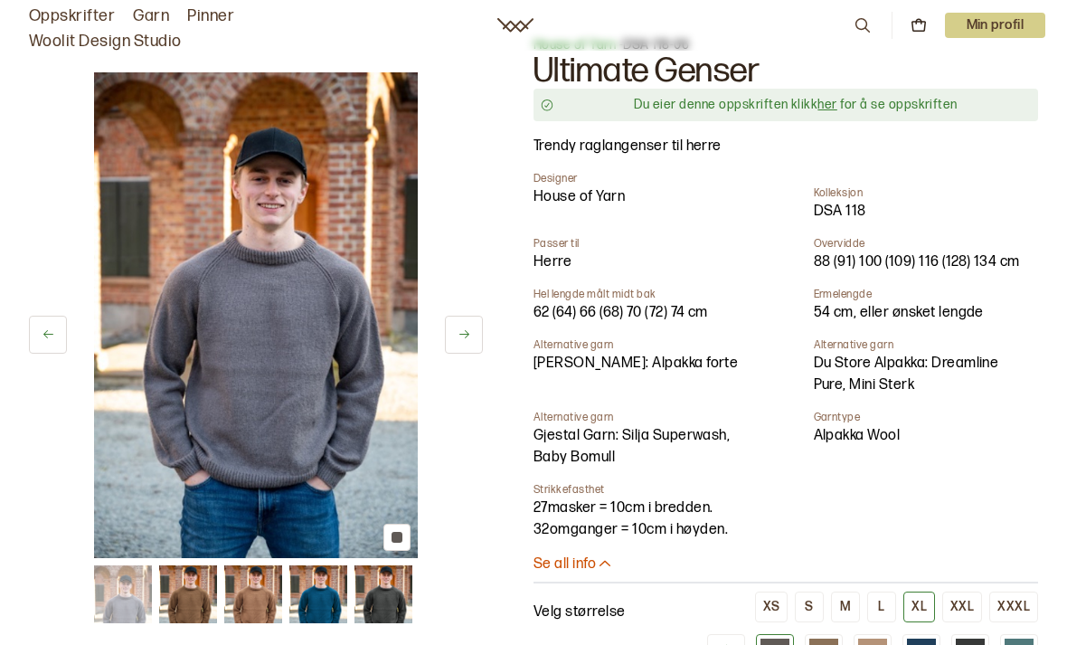
scroll to position [33, 0]
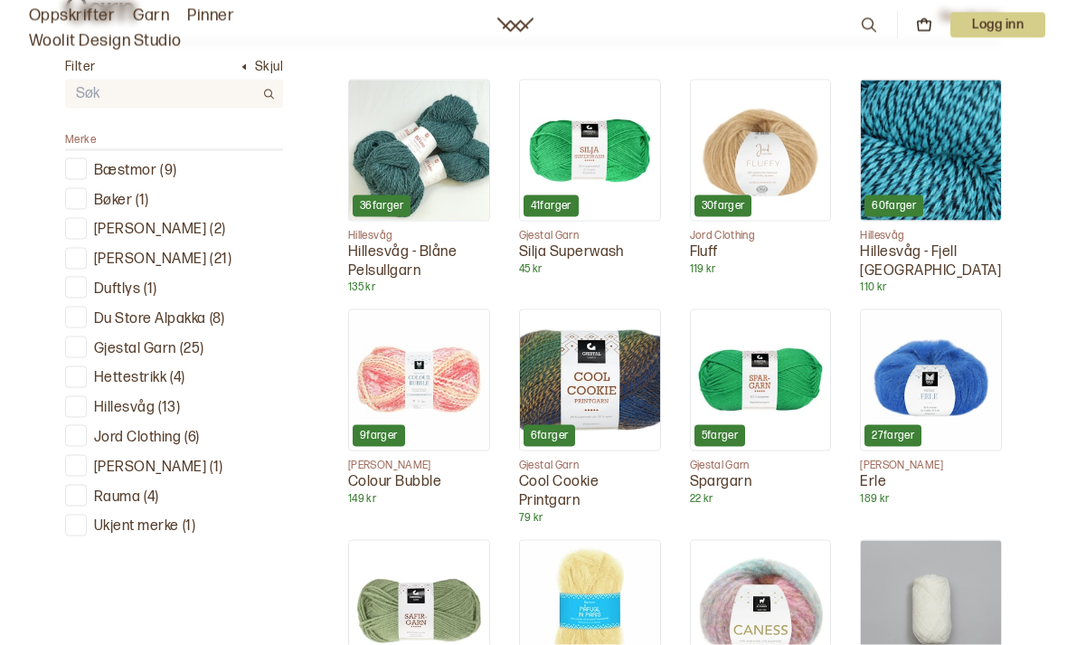
scroll to position [564, 0]
click at [575, 472] on p "Cool Cookie Printgarn" at bounding box center [590, 491] width 142 height 38
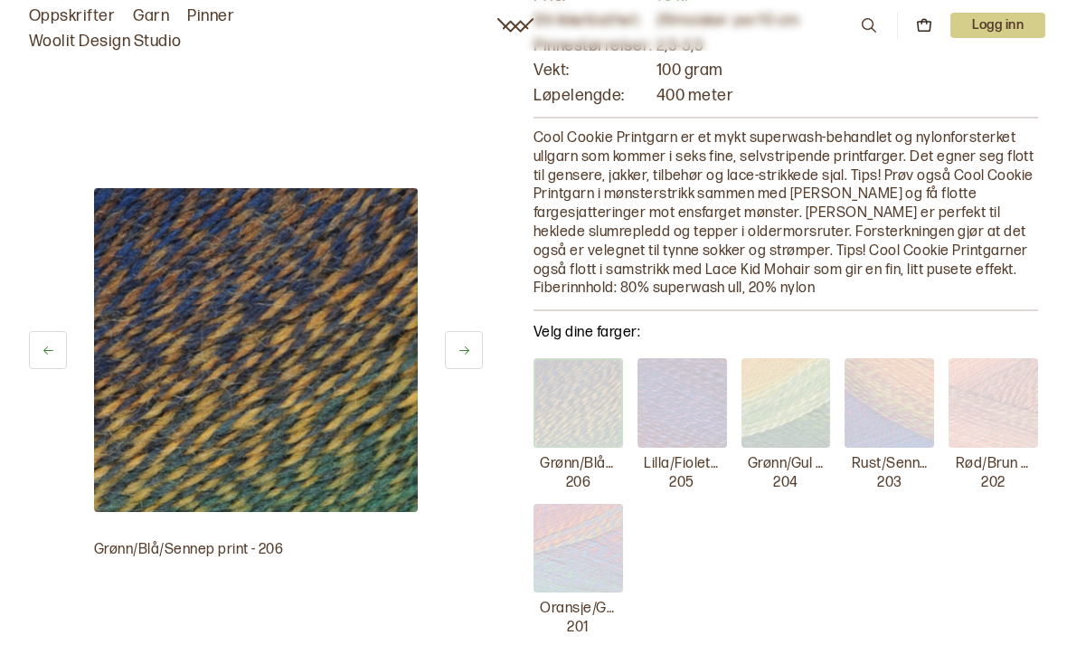
scroll to position [175, 0]
click at [877, 407] on img at bounding box center [890, 404] width 90 height 90
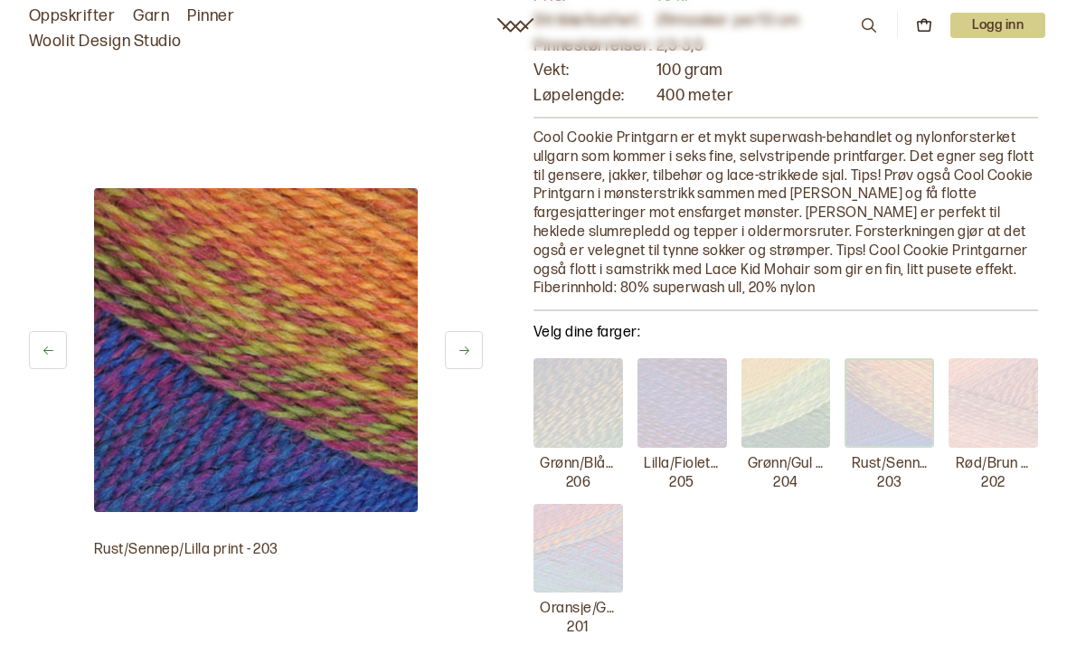
click at [989, 410] on img at bounding box center [994, 403] width 90 height 90
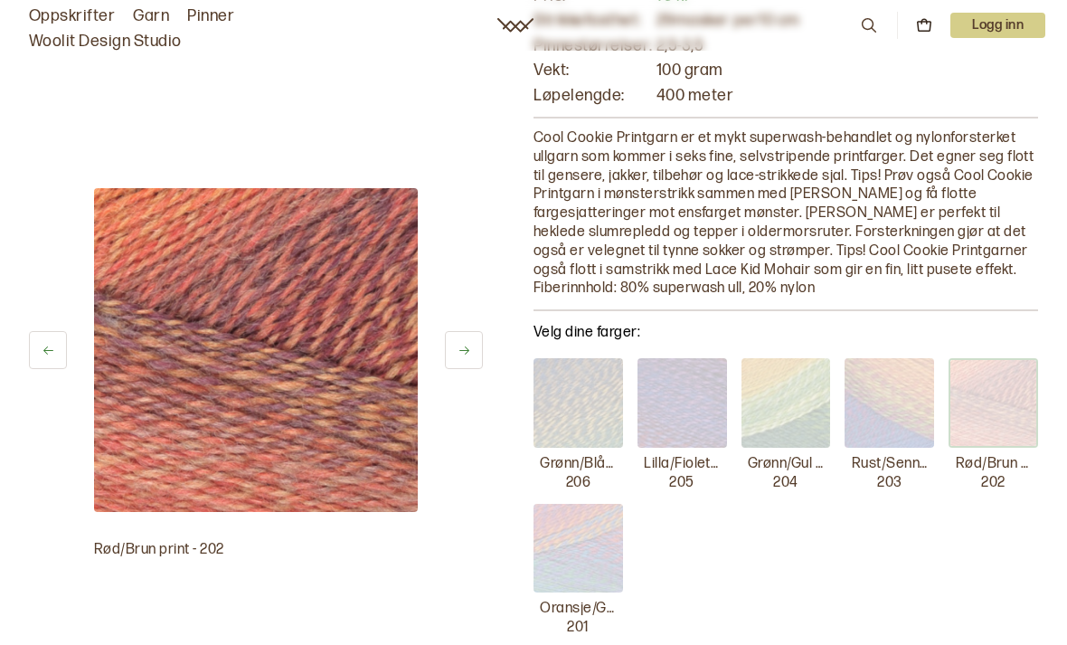
click at [791, 417] on img at bounding box center [787, 403] width 90 height 90
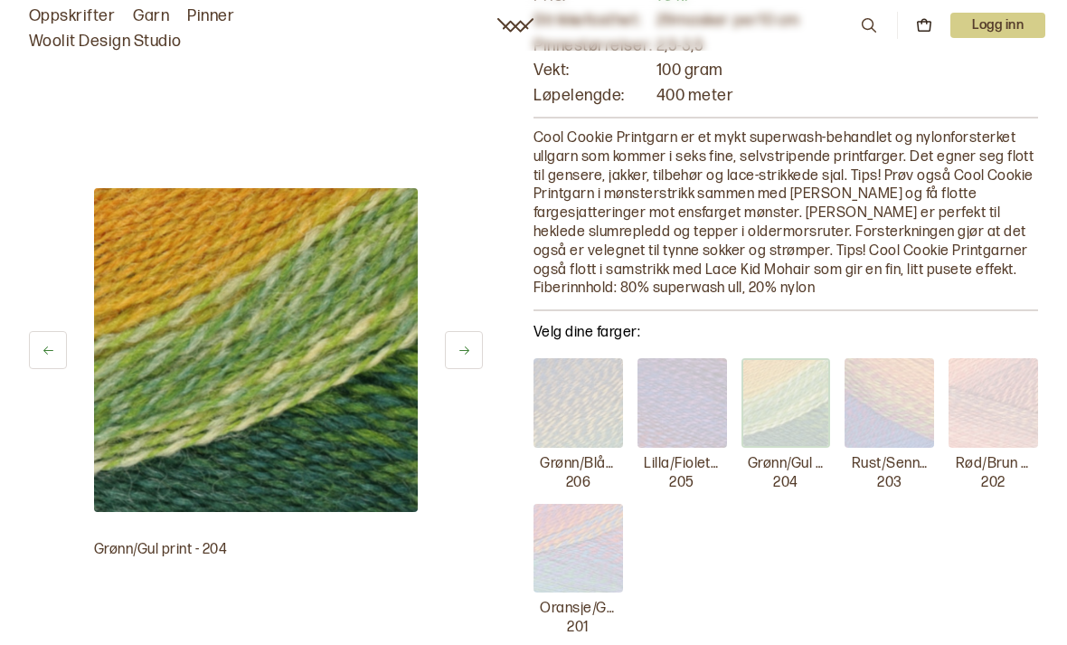
click at [694, 407] on img at bounding box center [683, 403] width 90 height 90
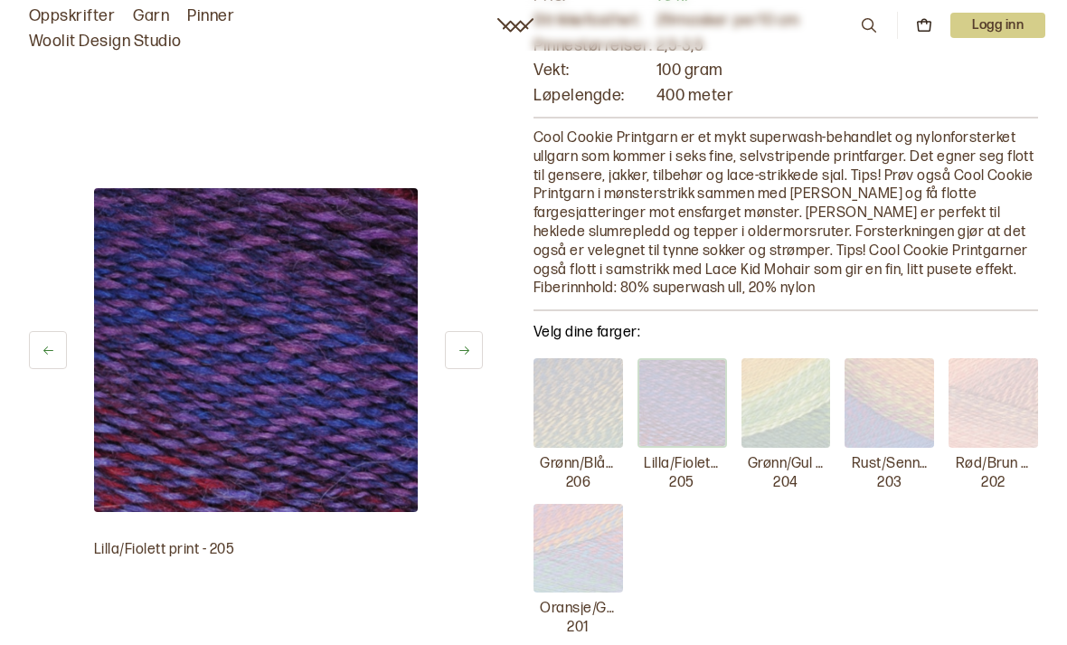
click at [592, 404] on img at bounding box center [579, 403] width 90 height 90
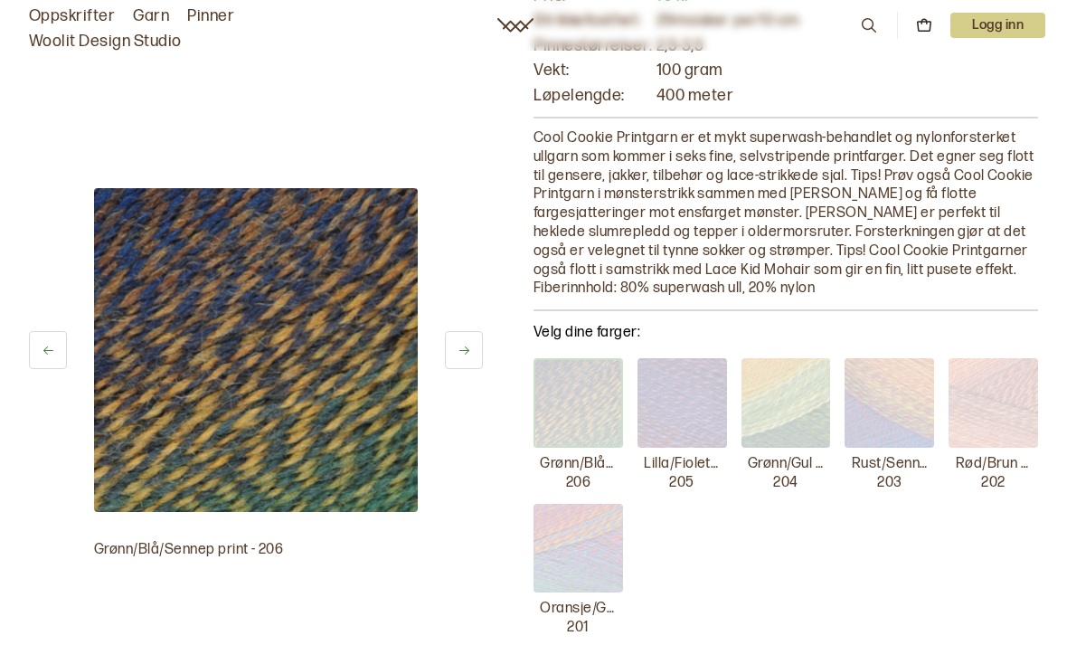
click at [603, 551] on img at bounding box center [579, 549] width 90 height 90
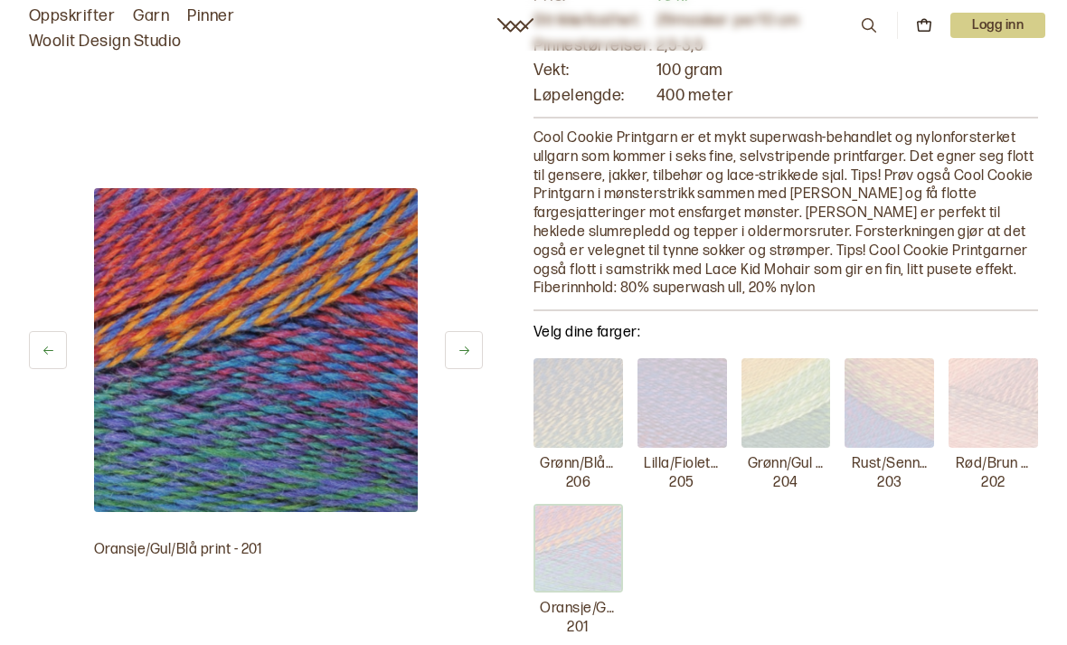
click at [781, 425] on img at bounding box center [787, 403] width 90 height 90
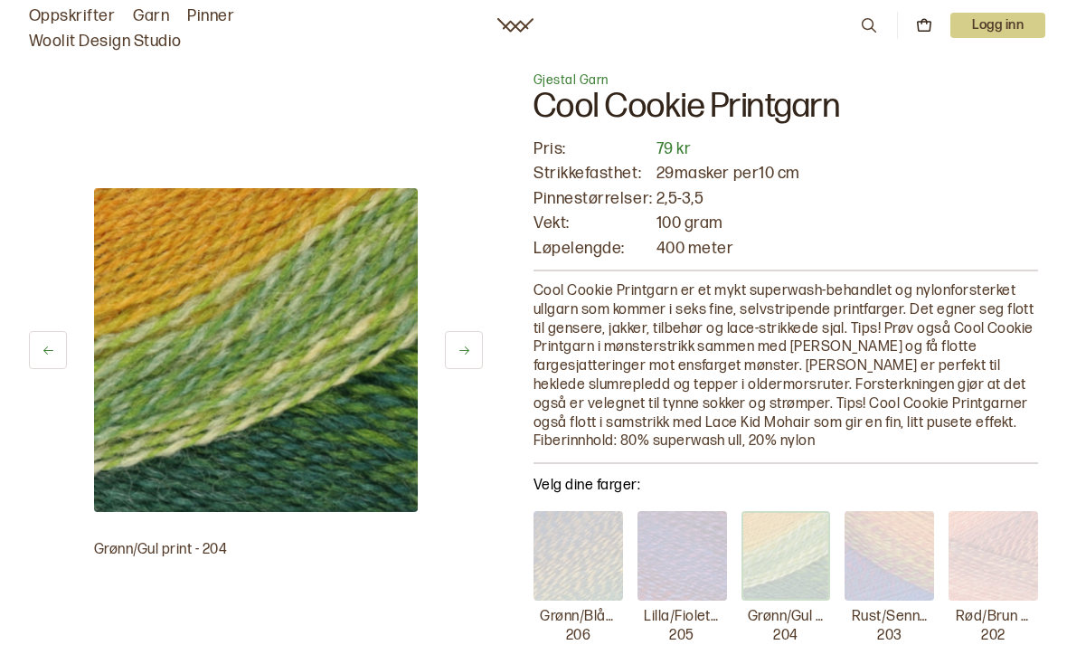
scroll to position [0, 0]
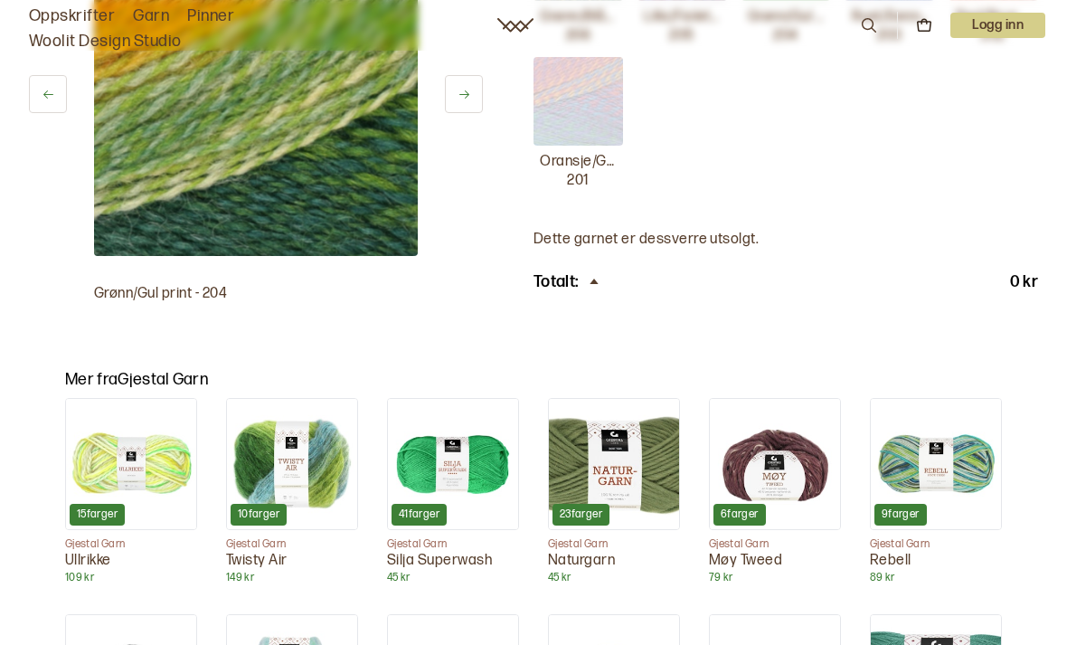
scroll to position [58, 0]
